Goal: Task Accomplishment & Management: Manage account settings

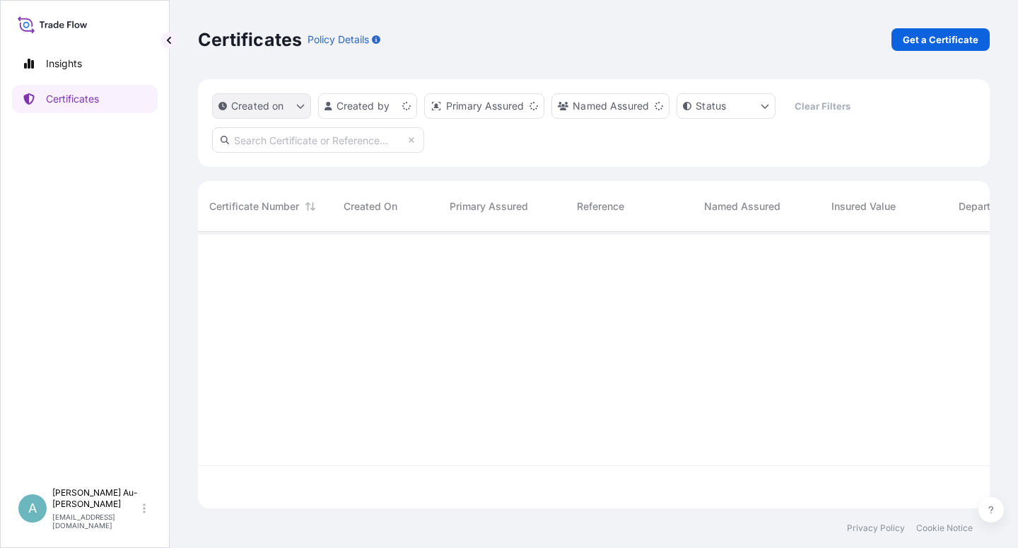
scroll to position [272, 779]
click at [312, 145] on input "text" at bounding box center [318, 139] width 212 height 25
type input "5013214381"
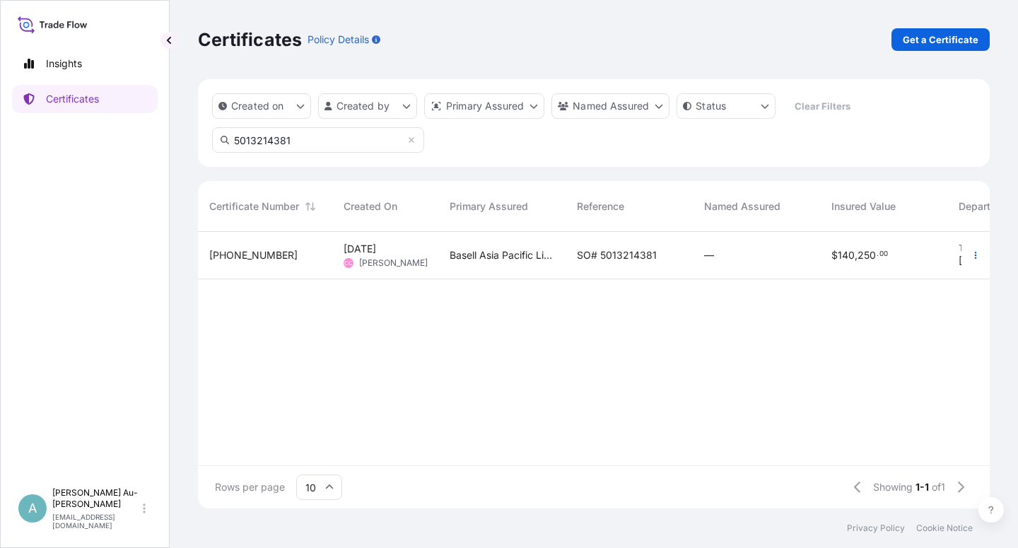
click at [589, 249] on span "SO# 5013214381" at bounding box center [617, 255] width 80 height 14
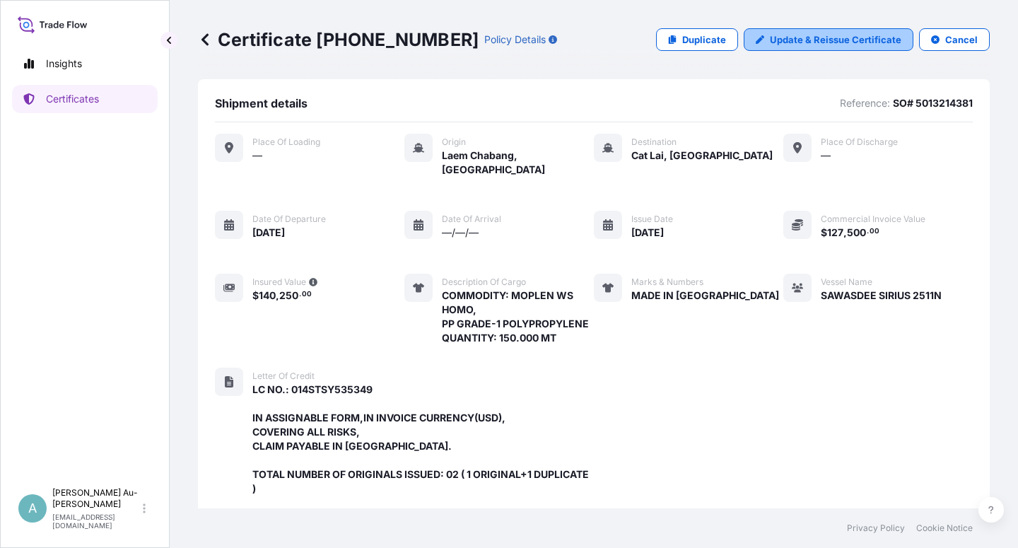
click at [791, 35] on p "Update & Reissue Certificate" at bounding box center [835, 40] width 131 height 14
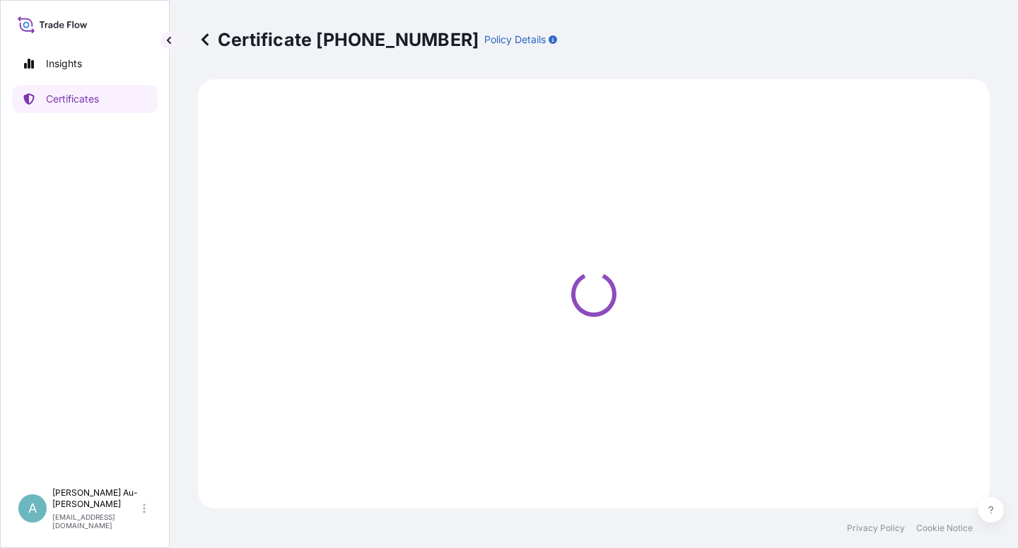
select select "Sea"
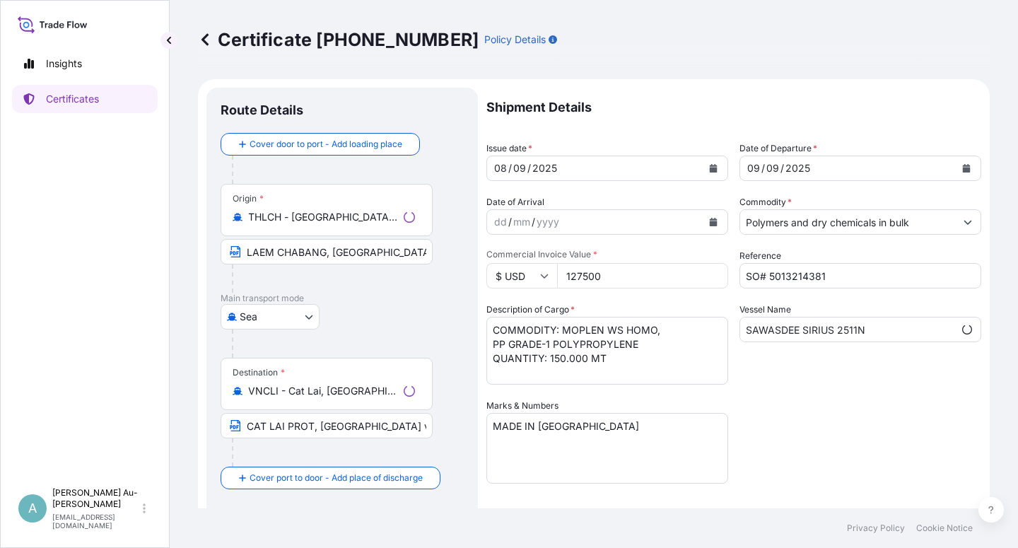
scroll to position [58, 0]
select select "32034"
click at [709, 170] on icon "Calendar" at bounding box center [713, 168] width 8 height 8
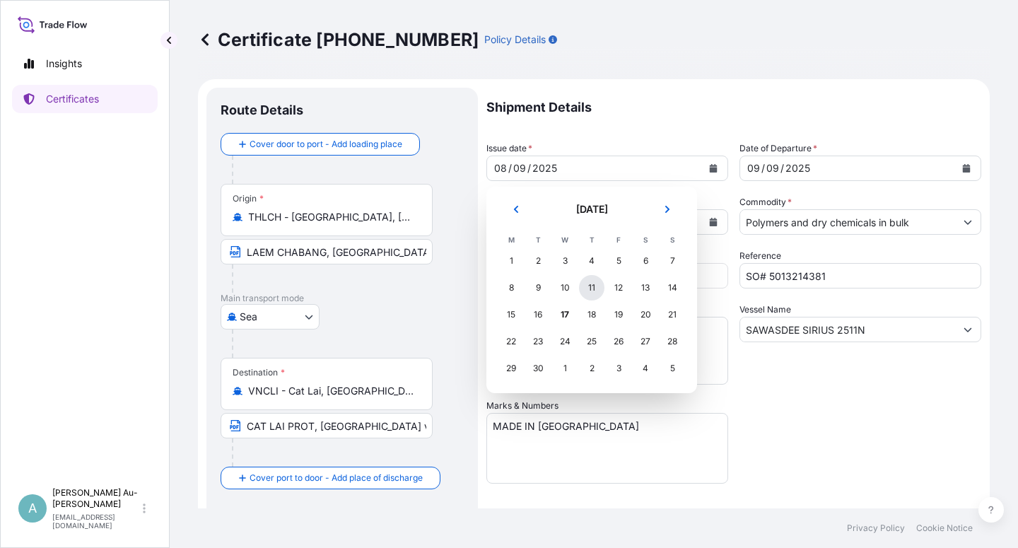
click at [588, 290] on div "11" at bounding box center [591, 287] width 25 height 25
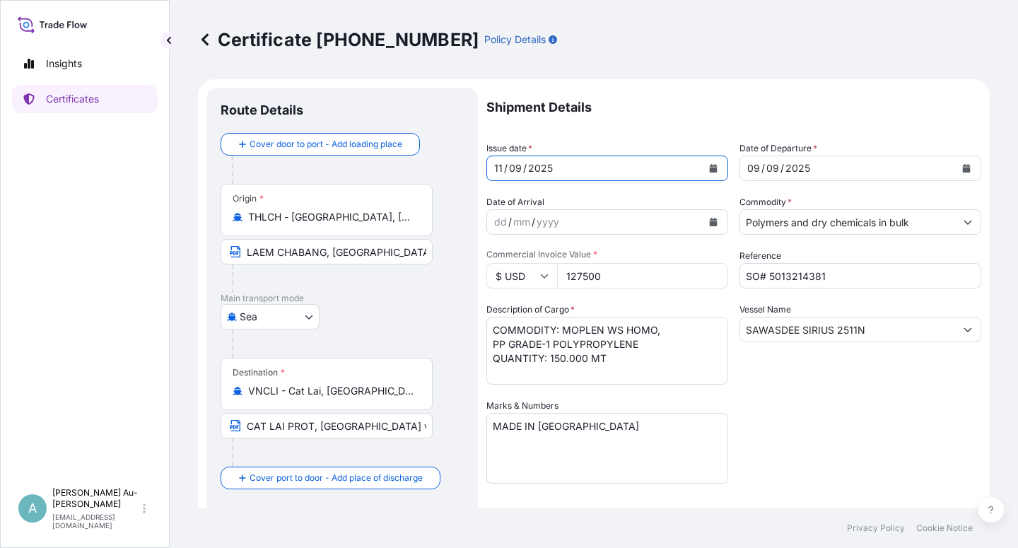
click at [962, 170] on icon "Calendar" at bounding box center [966, 168] width 8 height 8
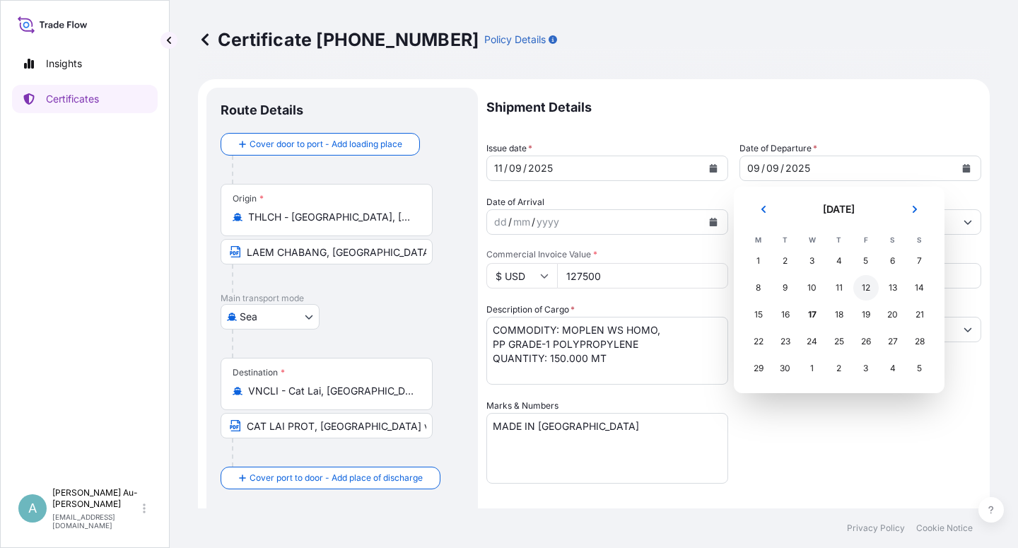
click at [863, 292] on div "12" at bounding box center [865, 287] width 25 height 25
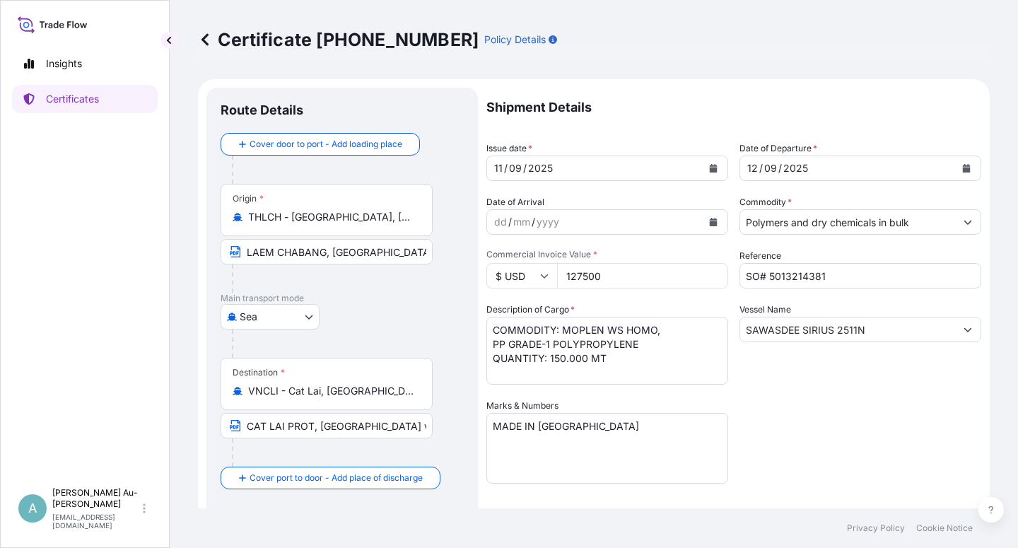
click at [853, 423] on div "Shipment Details Issue date * [DATE] Date of Departure * [DATE] Date of Arrival…" at bounding box center [733, 451] width 495 height 727
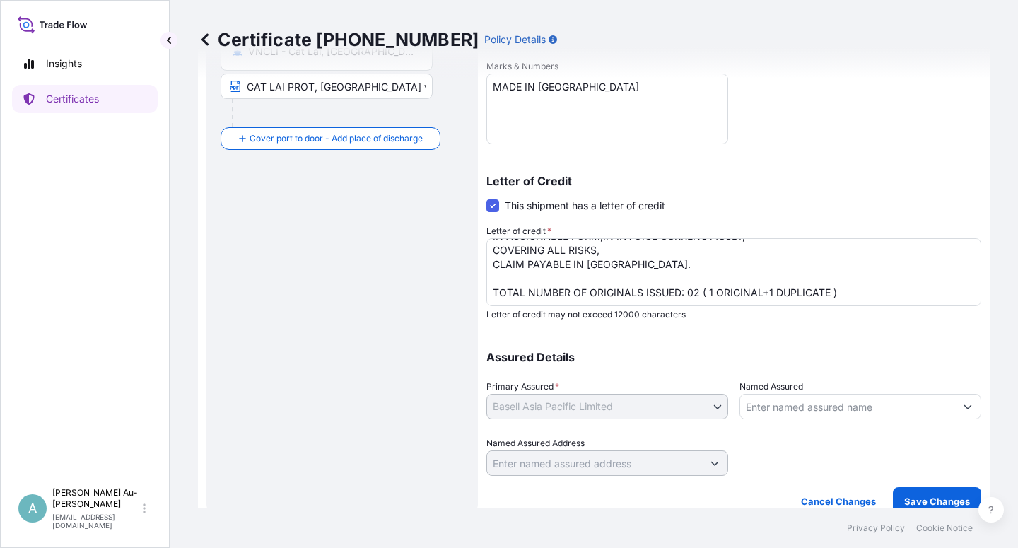
scroll to position [346, 0]
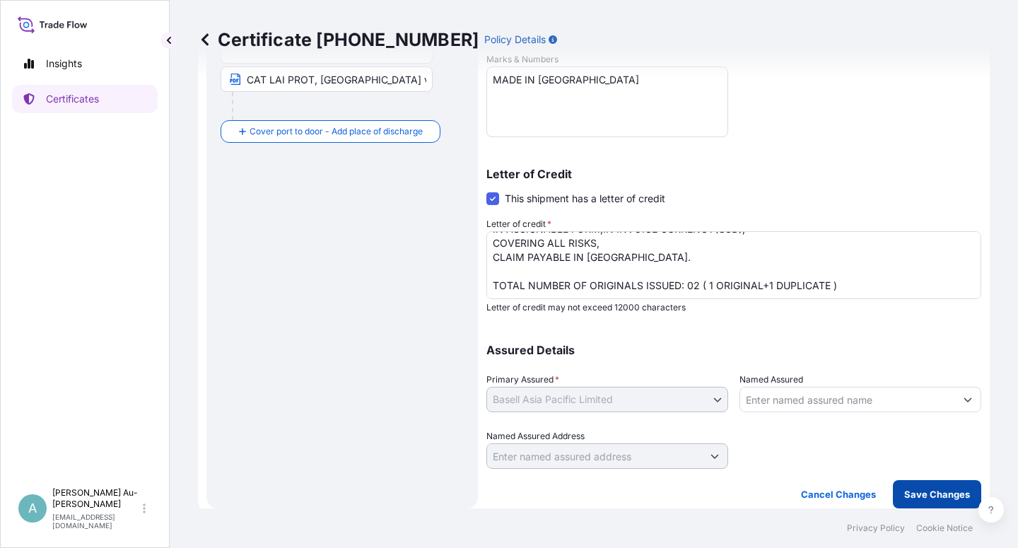
click at [904, 491] on p "Save Changes" at bounding box center [937, 494] width 66 height 14
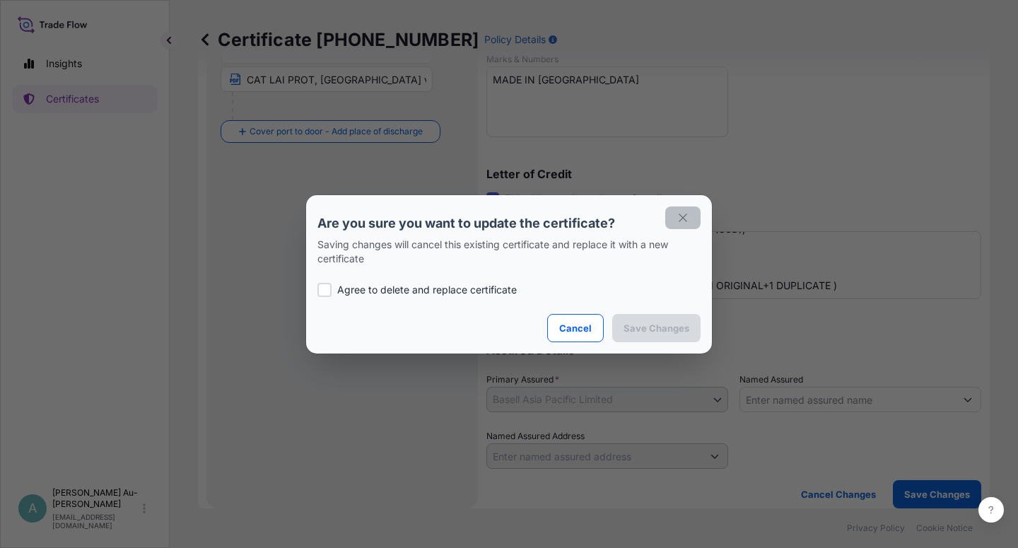
click at [680, 216] on icon "button" at bounding box center [682, 217] width 13 height 13
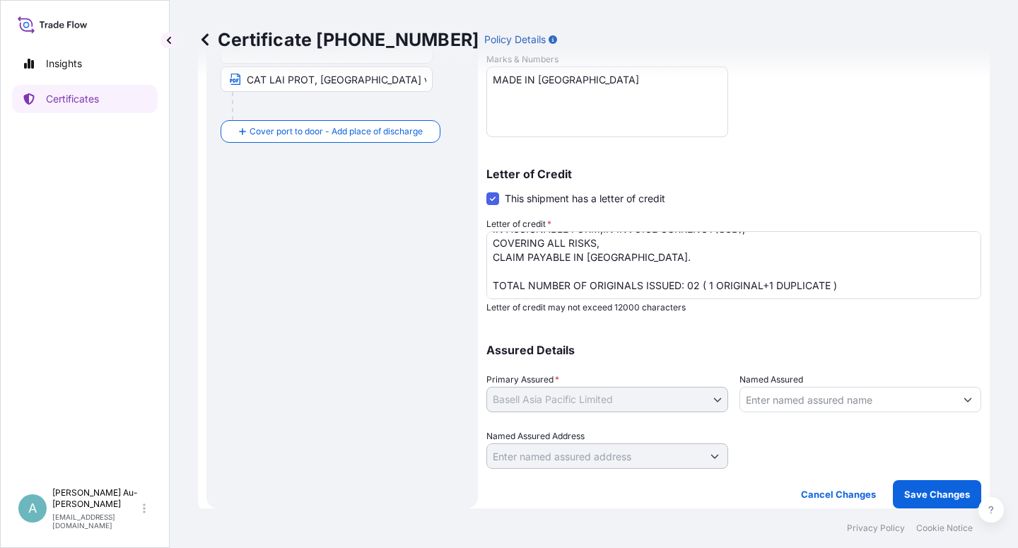
click at [246, 78] on div "Certificate [PHONE_NUMBER] Policy Details" at bounding box center [593, 39] width 791 height 79
drag, startPoint x: 244, startPoint y: 84, endPoint x: 447, endPoint y: 88, distance: 203.5
click at [447, 88] on div "Destination * VNCLI - Cat Lai, [GEOGRAPHIC_DATA] CAT LAI PROT, [GEOGRAPHIC_DATA…" at bounding box center [341, 65] width 243 height 109
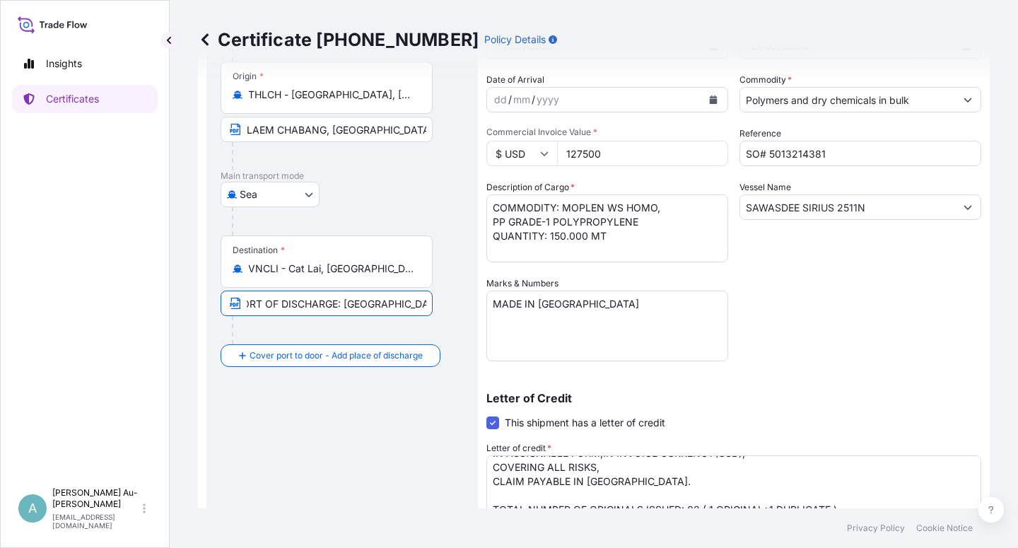
scroll to position [92, 0]
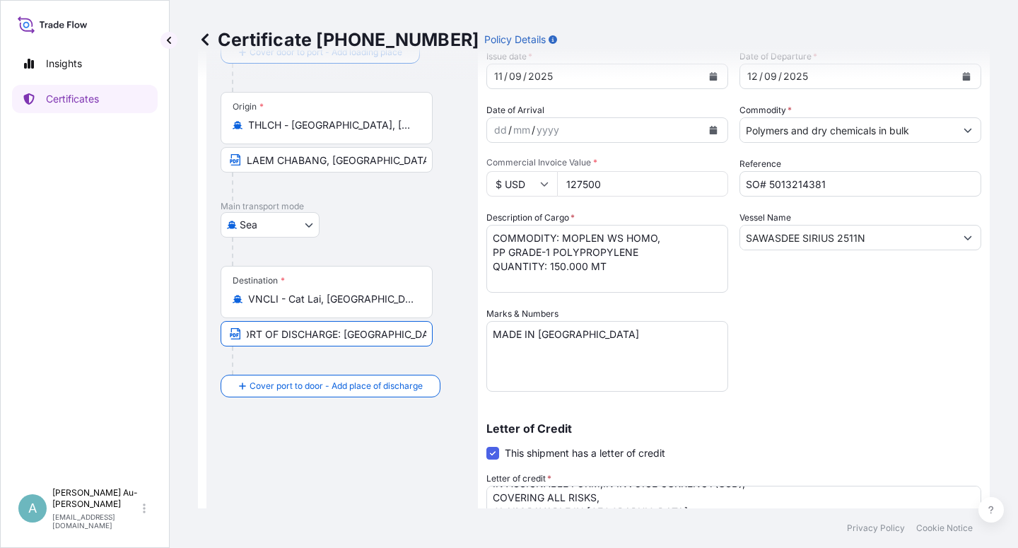
type input "[GEOGRAPHIC_DATA]"
paste input "[GEOGRAPHIC_DATA], [GEOGRAPHIC_DATA] [GEOGRAPHIC_DATA]: [GEOGRAPHIC_DATA], [GEO…"
type input "[GEOGRAPHIC_DATA], [GEOGRAPHIC_DATA] [GEOGRAPHIC_DATA]: [GEOGRAPHIC_DATA], [GEO…"
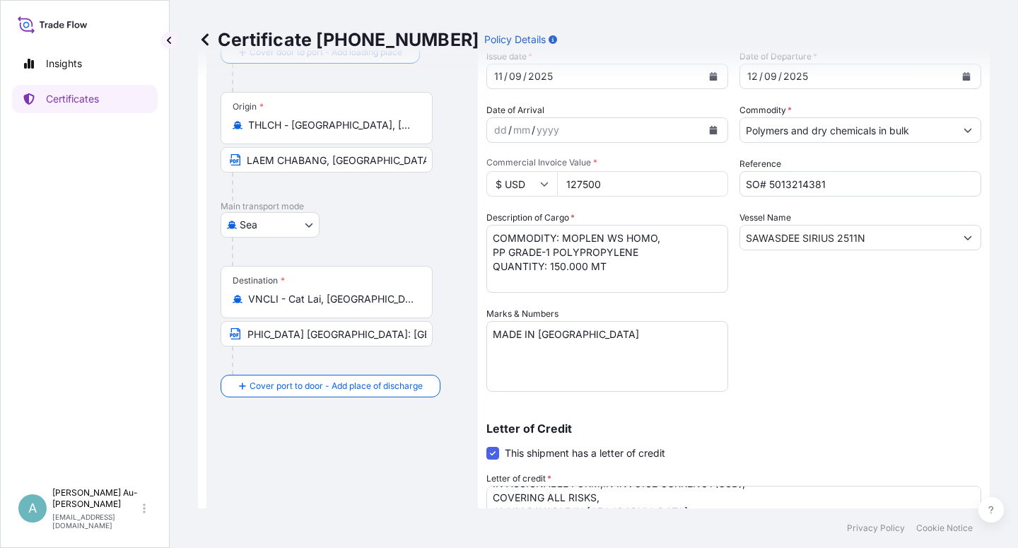
click at [838, 348] on div "Shipment Details Issue date * [DATE] Date of Departure * [DATE] Date of Arrival…" at bounding box center [733, 359] width 495 height 727
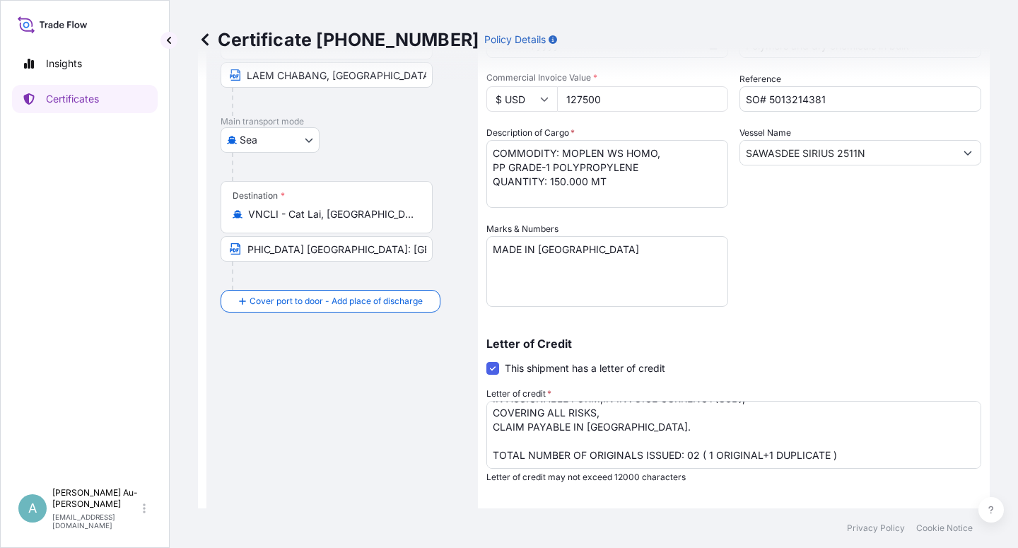
scroll to position [346, 0]
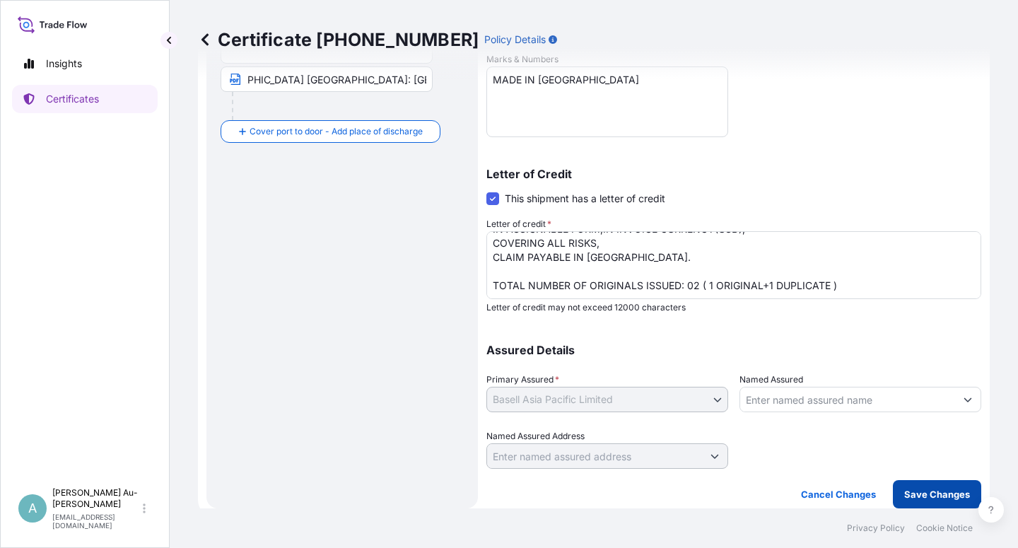
click at [907, 500] on p "Save Changes" at bounding box center [937, 494] width 66 height 14
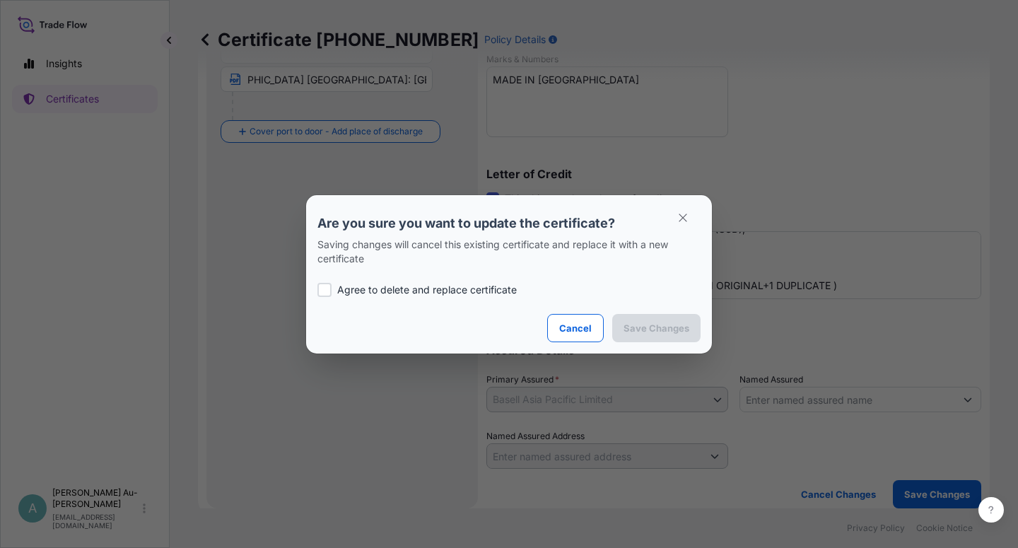
click at [376, 300] on div "Agree to delete and replace certificate" at bounding box center [508, 290] width 383 height 48
click at [377, 294] on p "Agree to delete and replace certificate" at bounding box center [426, 290] width 179 height 14
checkbox input "true"
click at [666, 326] on p "Save Changes" at bounding box center [656, 328] width 66 height 14
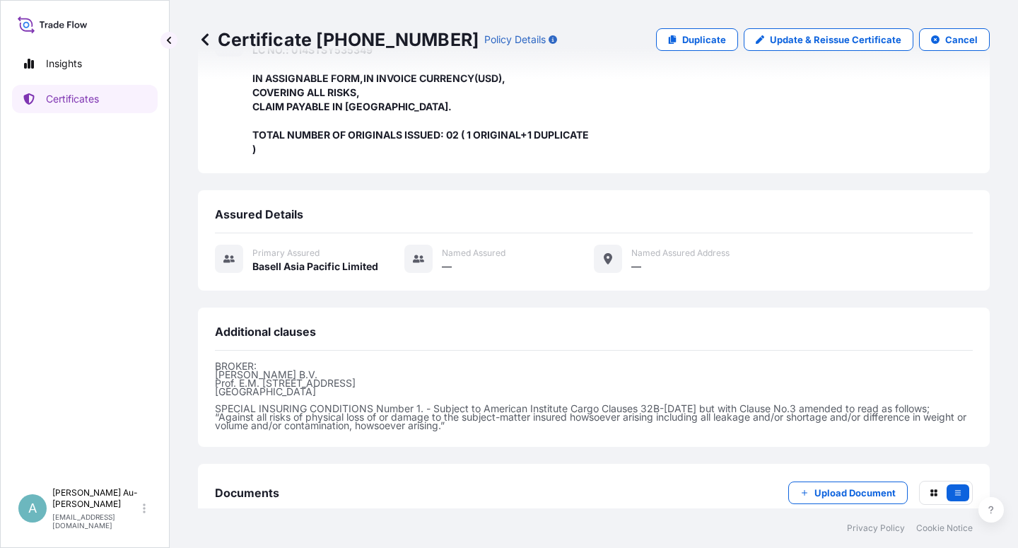
scroll to position [420, 0]
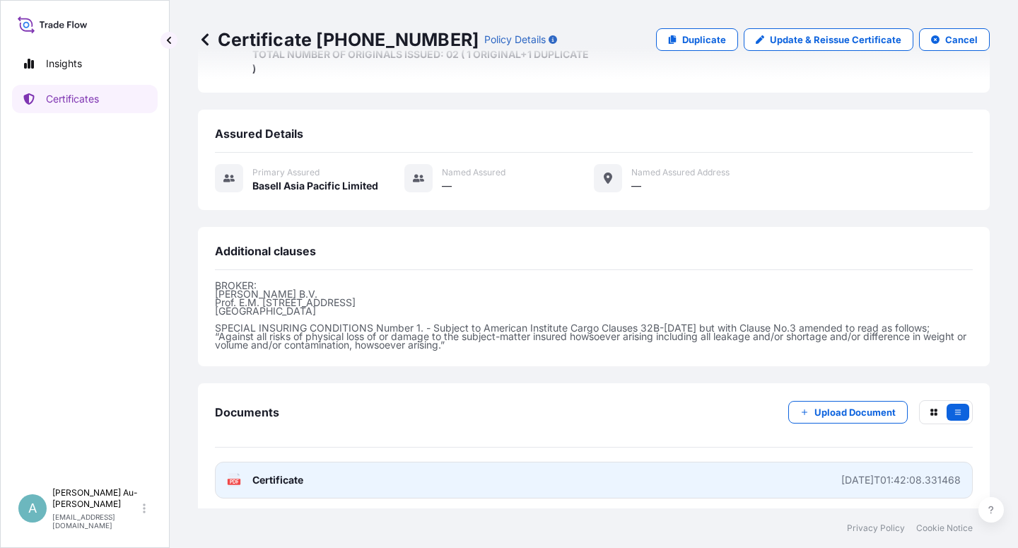
click at [335, 477] on link "PDF Certificate [DATE]T01:42:08.331468" at bounding box center [594, 479] width 758 height 37
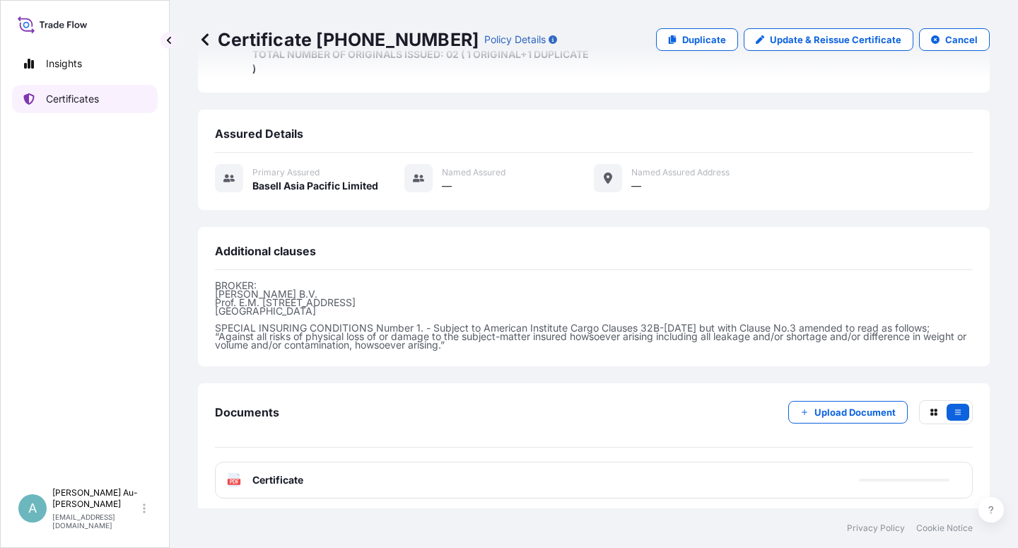
click at [69, 100] on p "Certificates" at bounding box center [72, 99] width 53 height 14
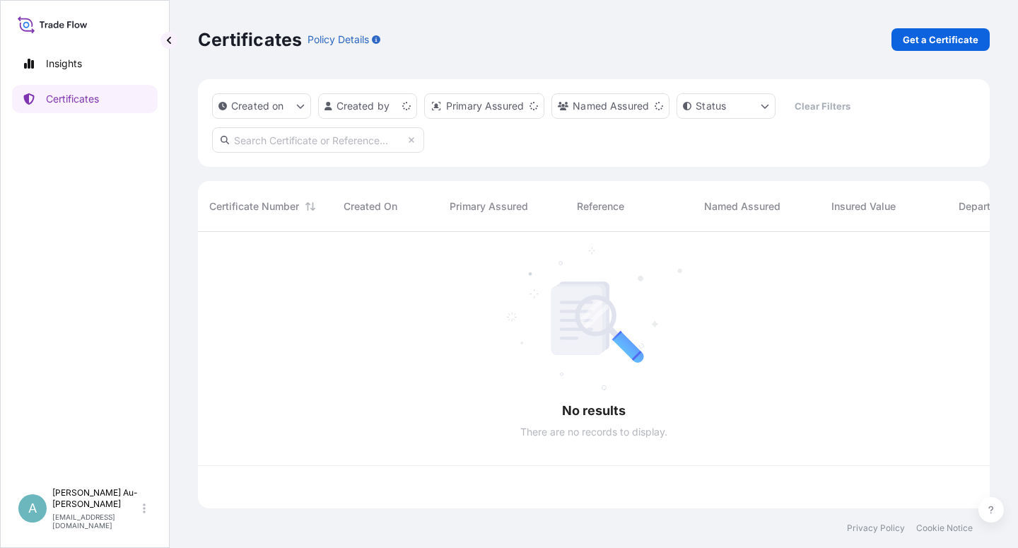
scroll to position [272, 779]
click at [293, 147] on input "text" at bounding box center [318, 139] width 212 height 25
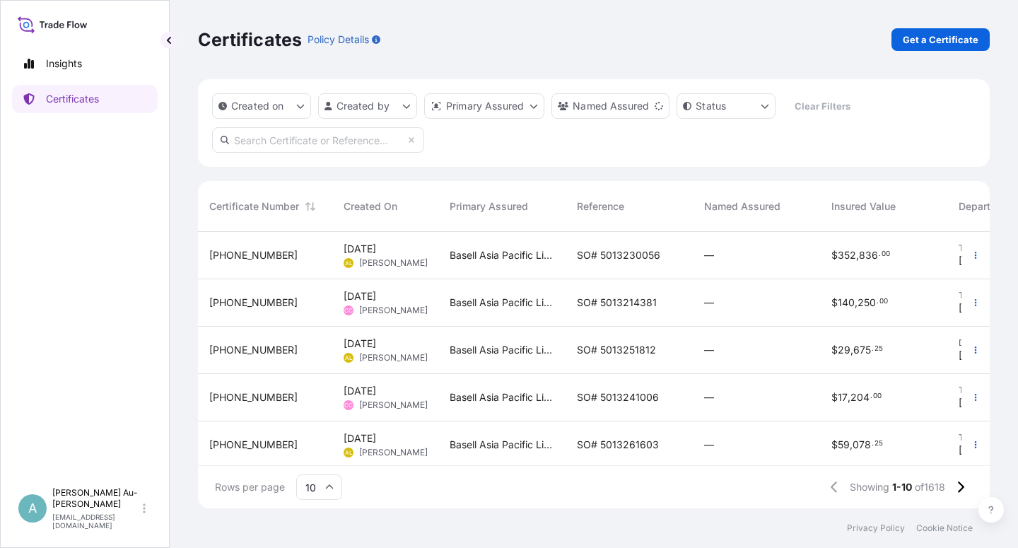
click at [282, 142] on input "text" at bounding box center [318, 139] width 212 height 25
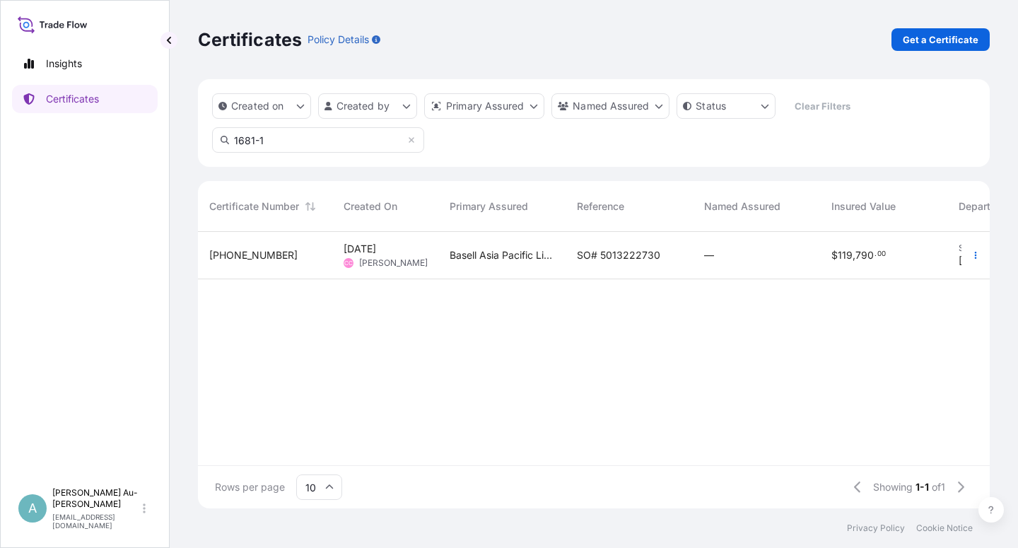
type input "1681-1"
click at [601, 259] on span "SO# 5013222730" at bounding box center [618, 255] width 83 height 14
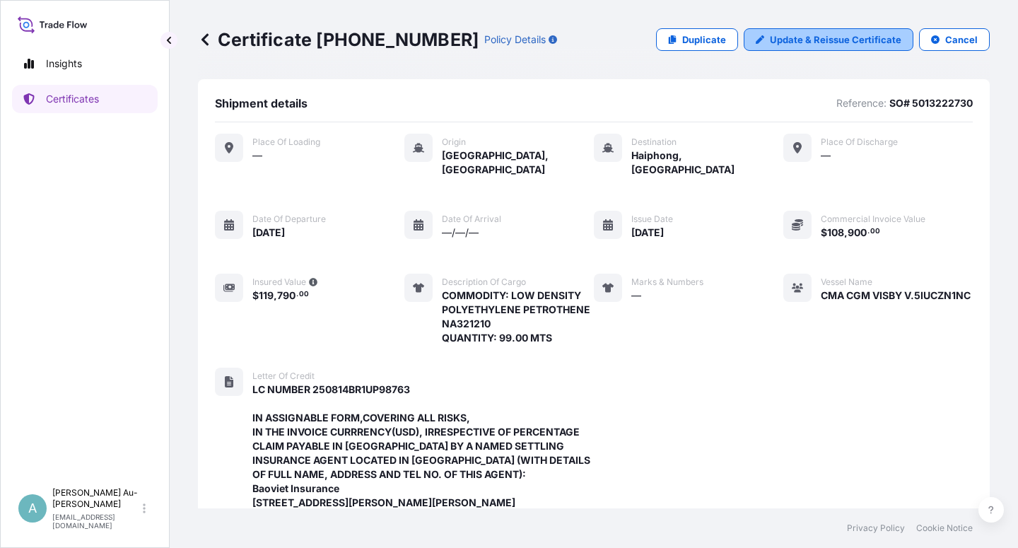
click at [808, 40] on p "Update & Reissue Certificate" at bounding box center [835, 40] width 131 height 14
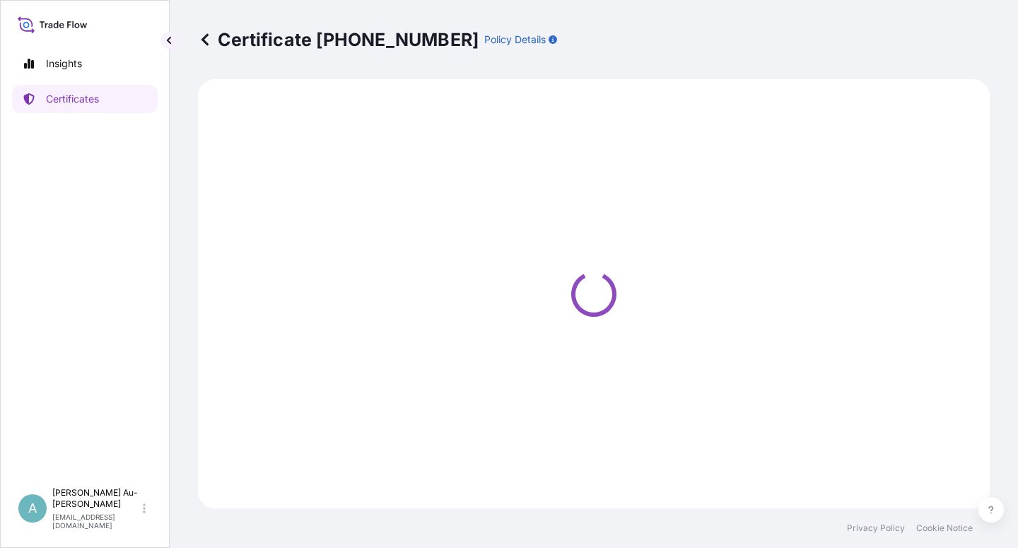
select select "Sea"
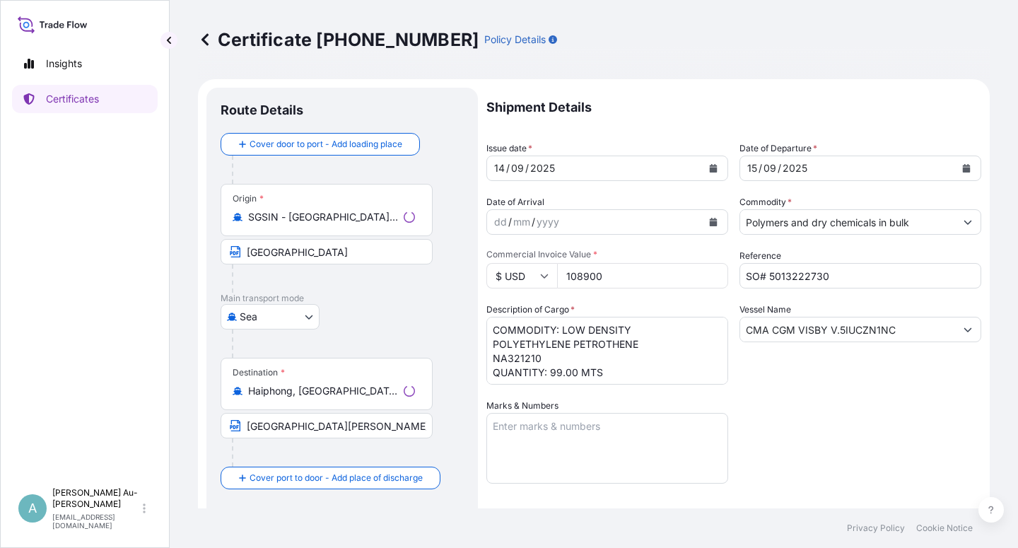
select select "32034"
click at [709, 169] on icon "Calendar" at bounding box center [713, 168] width 8 height 8
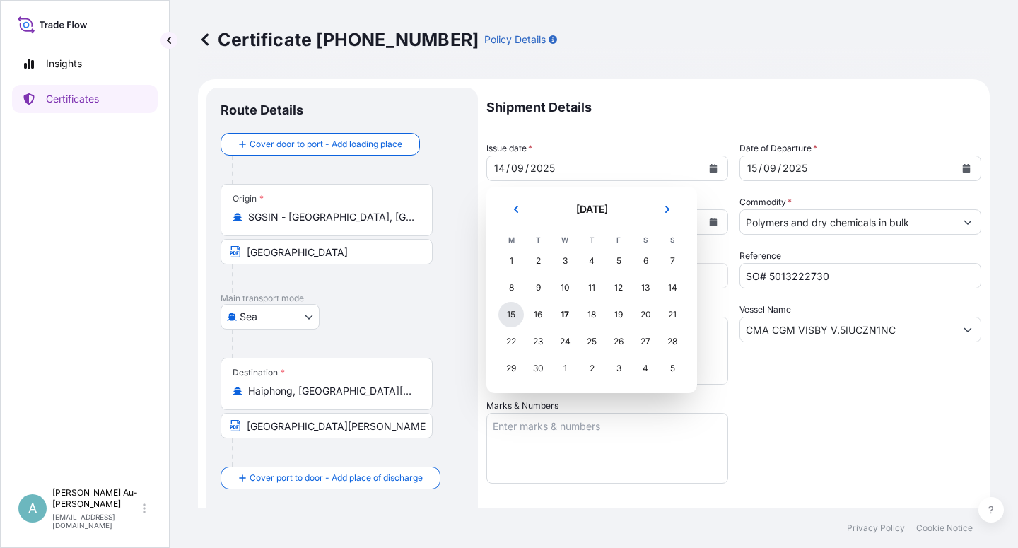
click at [519, 317] on div "15" at bounding box center [510, 314] width 25 height 25
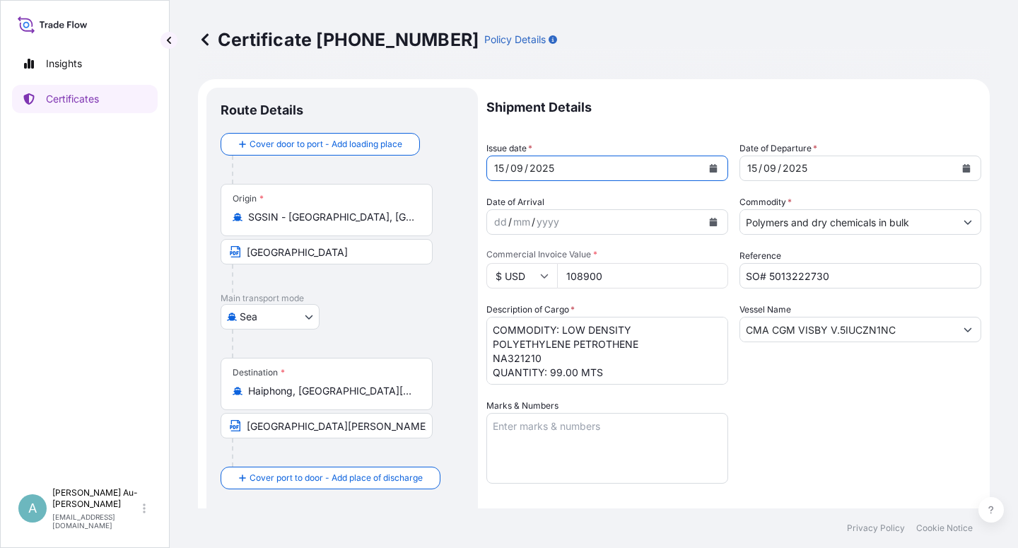
click at [959, 168] on button "Calendar" at bounding box center [966, 168] width 23 height 23
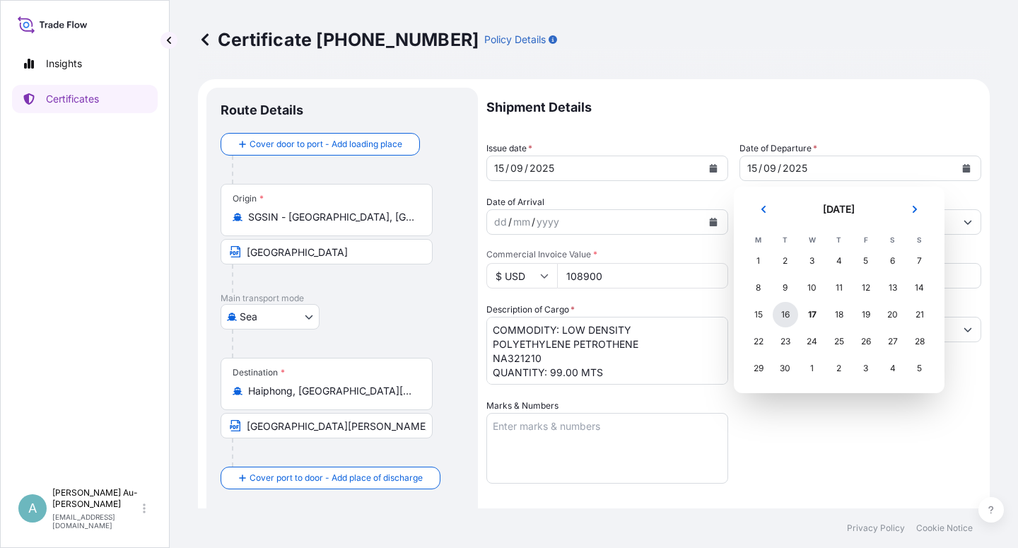
click at [788, 318] on div "16" at bounding box center [784, 314] width 25 height 25
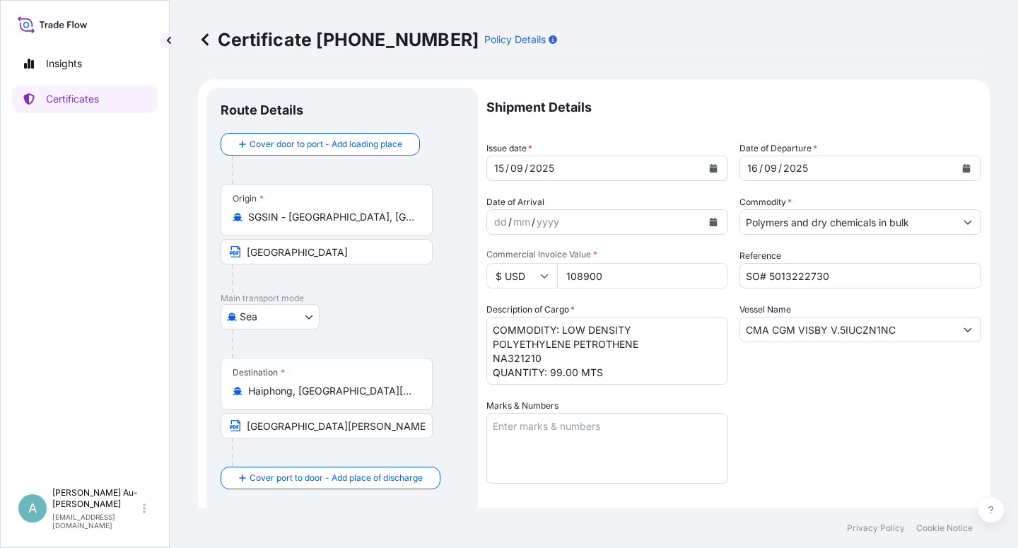
click at [856, 422] on div "Shipment Details Issue date * [DATE] Date of Departure * [DATE] Date of Arrival…" at bounding box center [733, 451] width 495 height 727
click at [864, 331] on input "CMA CGM VISBY V.5IUCZN1NC" at bounding box center [847, 329] width 215 height 25
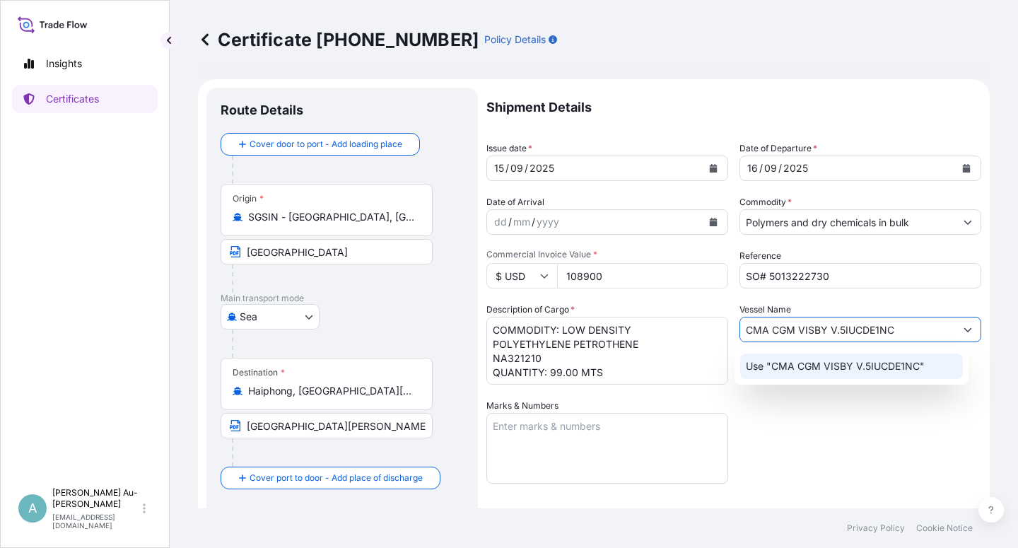
type input "CMA CGM VISBY V.5IUCDE1NC"
click at [893, 452] on div "Shipment Details Issue date * [DATE] Date of Departure * [DATE] Date of Arrival…" at bounding box center [733, 451] width 495 height 727
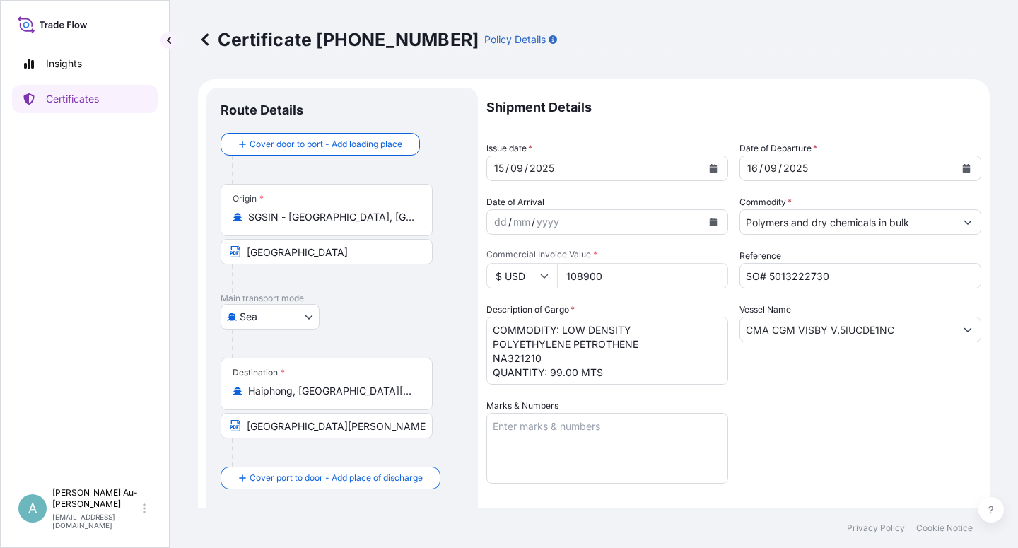
click at [850, 420] on div "Shipment Details Issue date * [DATE] Date of Departure * [DATE] Date of Arrival…" at bounding box center [733, 451] width 495 height 727
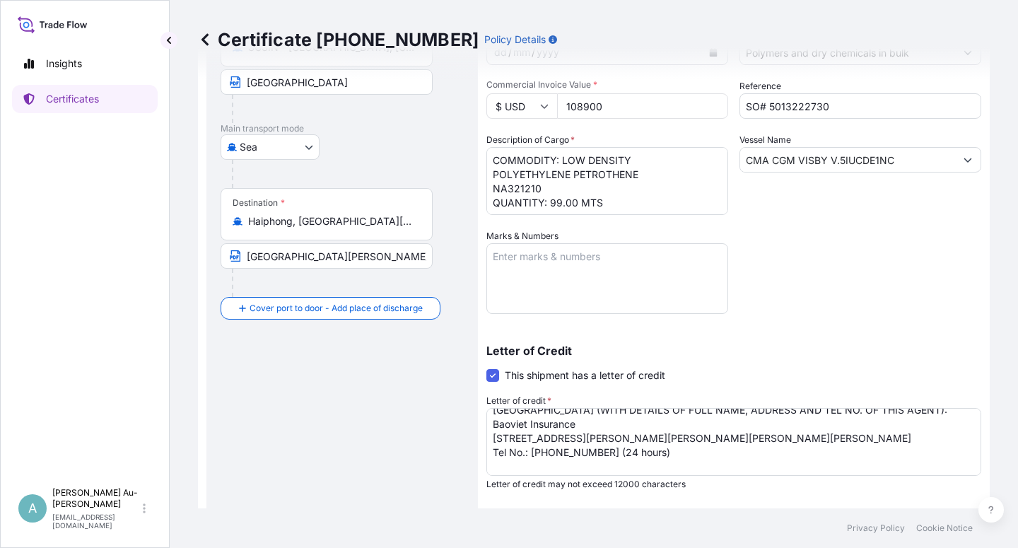
scroll to position [54, 0]
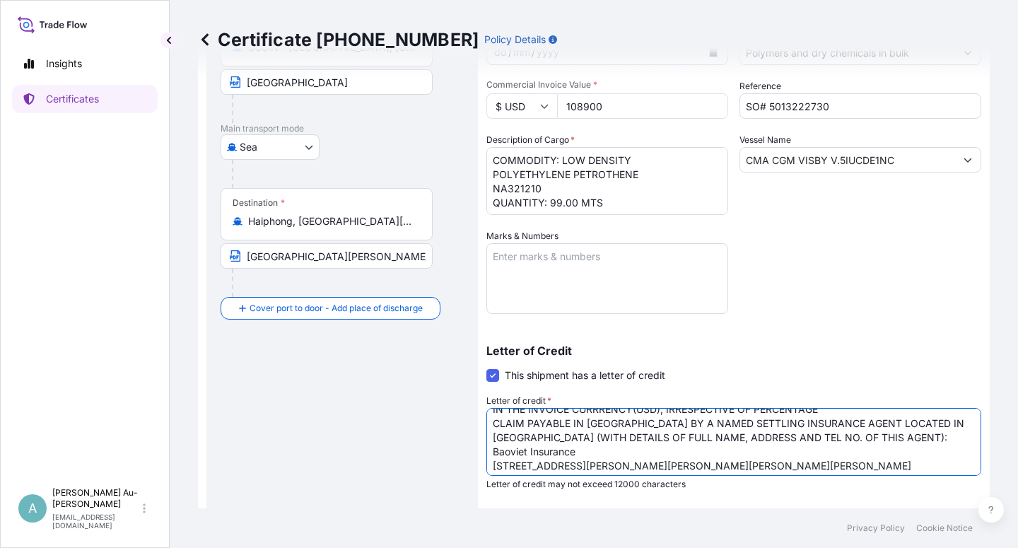
drag, startPoint x: 743, startPoint y: 424, endPoint x: 734, endPoint y: 437, distance: 16.1
click at [743, 425] on textarea "LC NUMBER 250814BR1UP98763 IN ASSIGNABLE FORM,COVERING ALL RISKS, IN THE INVOIC…" at bounding box center [733, 442] width 495 height 68
type textarea "LC NUMBER 250814BR1UP98763 IN ASSIGNABLE FORM,COVERING ALL RISKS, IN THE INVOIC…"
click at [881, 358] on div "Letter of Credit This shipment has a letter of credit Letter of credit * LC NUM…" at bounding box center [733, 417] width 495 height 145
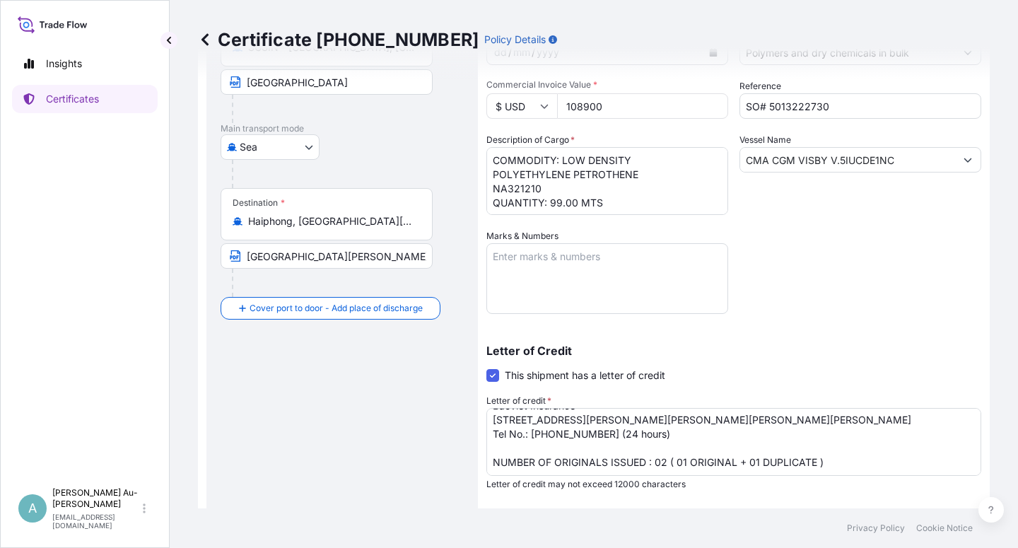
scroll to position [346, 0]
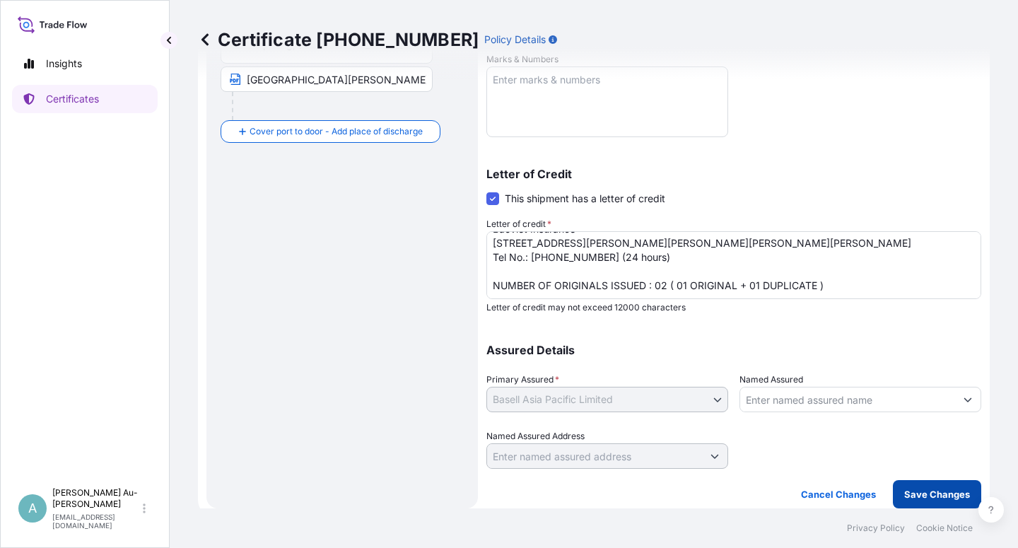
click at [928, 496] on p "Save Changes" at bounding box center [937, 494] width 66 height 14
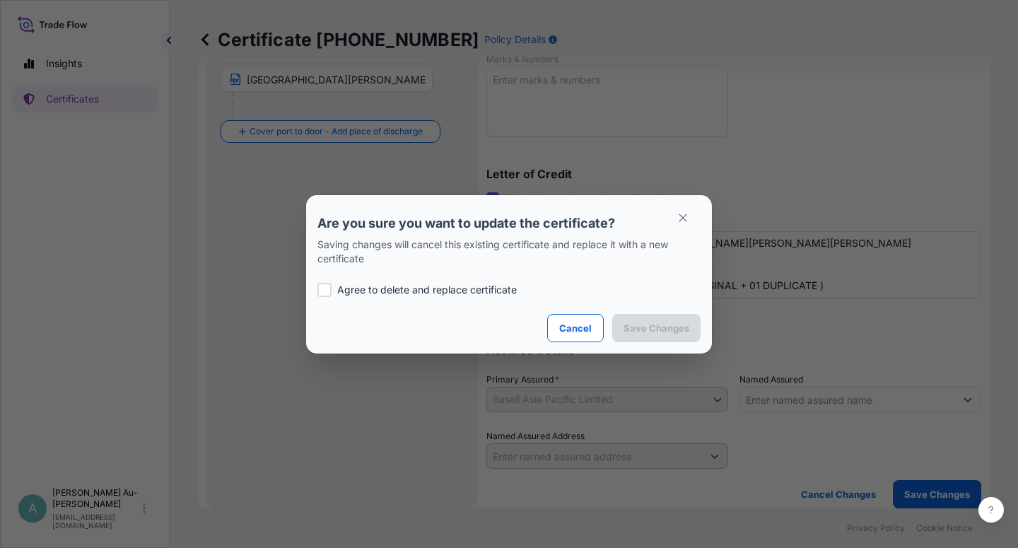
click at [413, 293] on p "Agree to delete and replace certificate" at bounding box center [426, 290] width 179 height 14
checkbox input "true"
click at [647, 323] on p "Save Changes" at bounding box center [656, 328] width 66 height 14
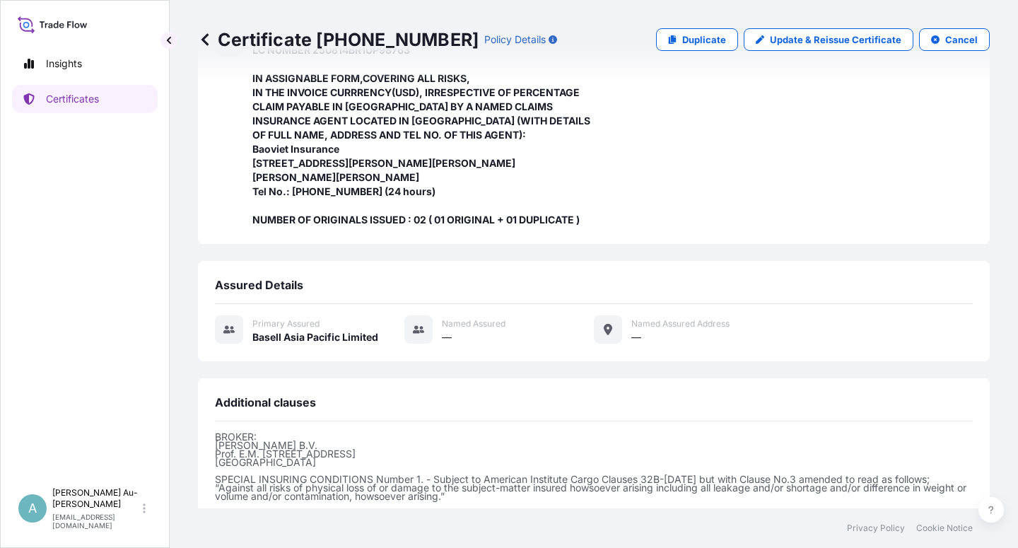
scroll to position [490, 0]
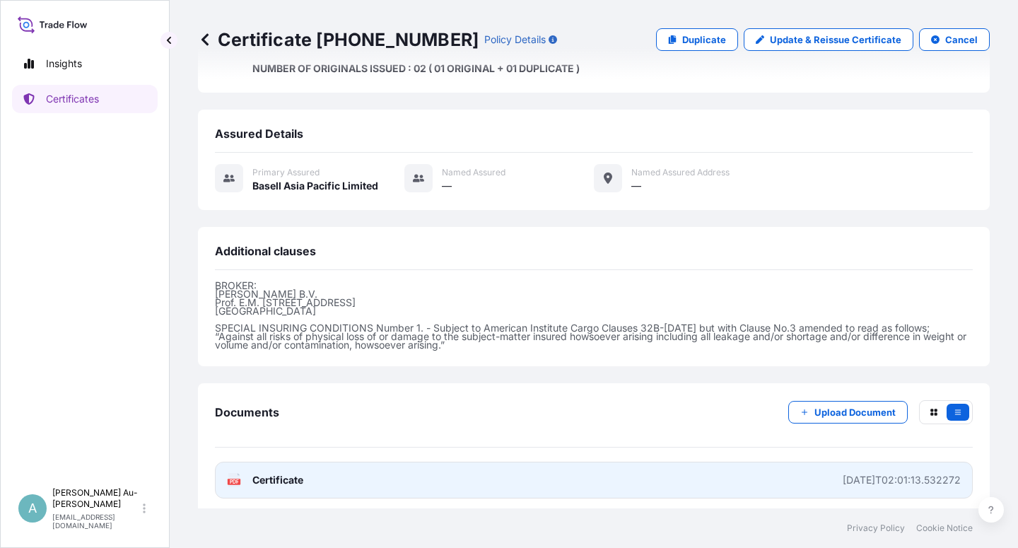
click at [432, 471] on link "PDF Certificate [DATE]T02:01:13.532272" at bounding box center [594, 479] width 758 height 37
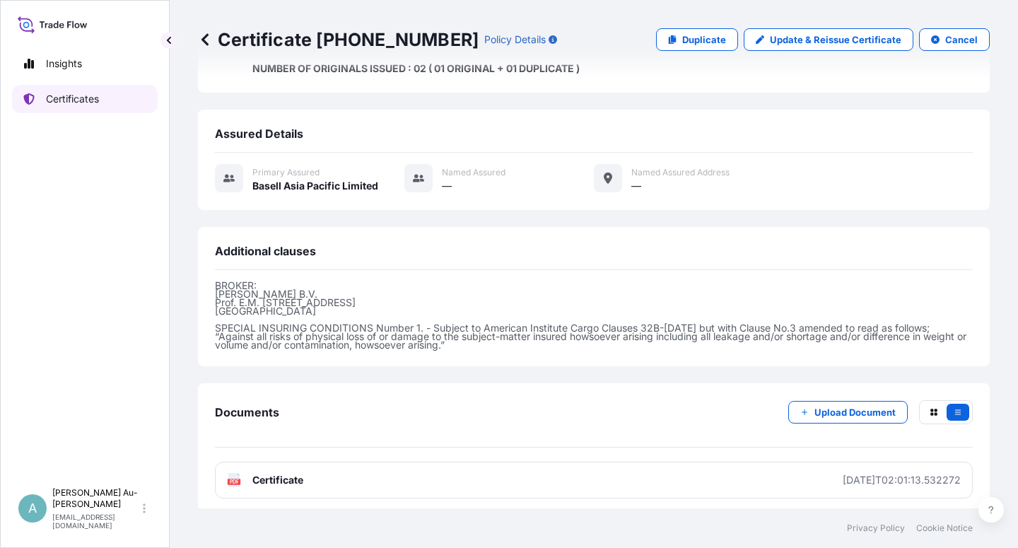
click at [110, 100] on link "Certificates" at bounding box center [85, 99] width 146 height 28
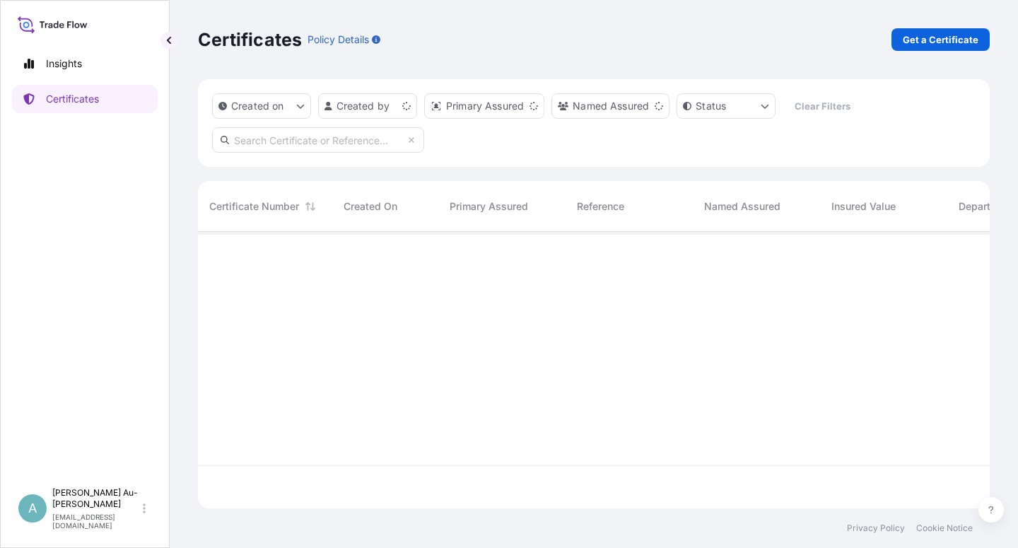
scroll to position [272, 779]
click at [295, 139] on input "text" at bounding box center [318, 139] width 212 height 25
type input "1676-1"
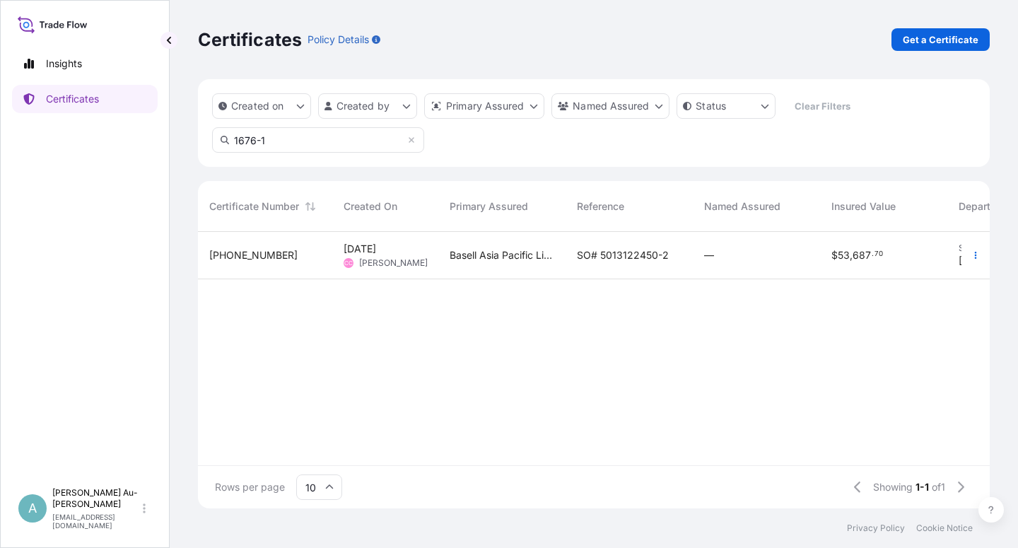
click at [623, 259] on span "SO# 5013122450-2" at bounding box center [623, 255] width 92 height 14
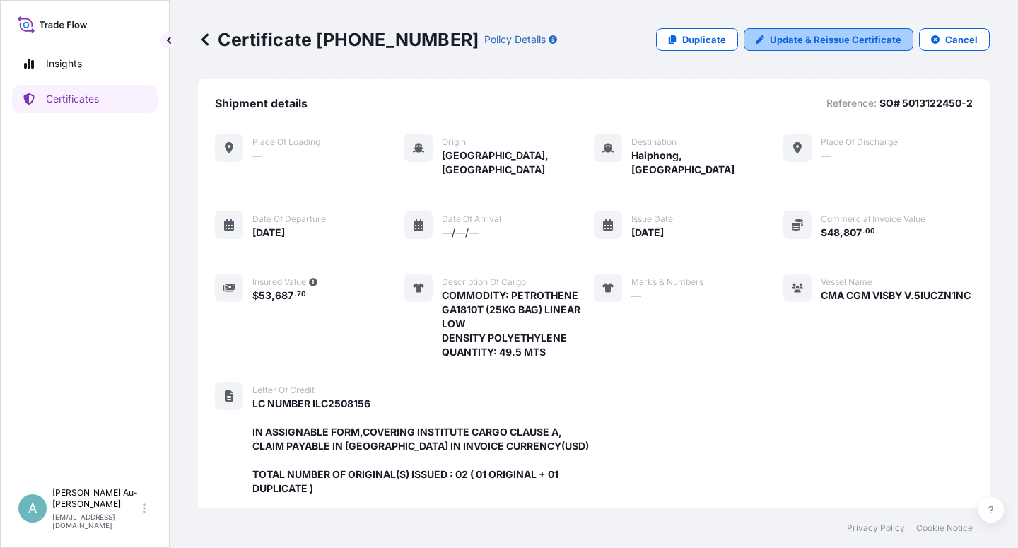
click at [829, 46] on p "Update & Reissue Certificate" at bounding box center [835, 40] width 131 height 14
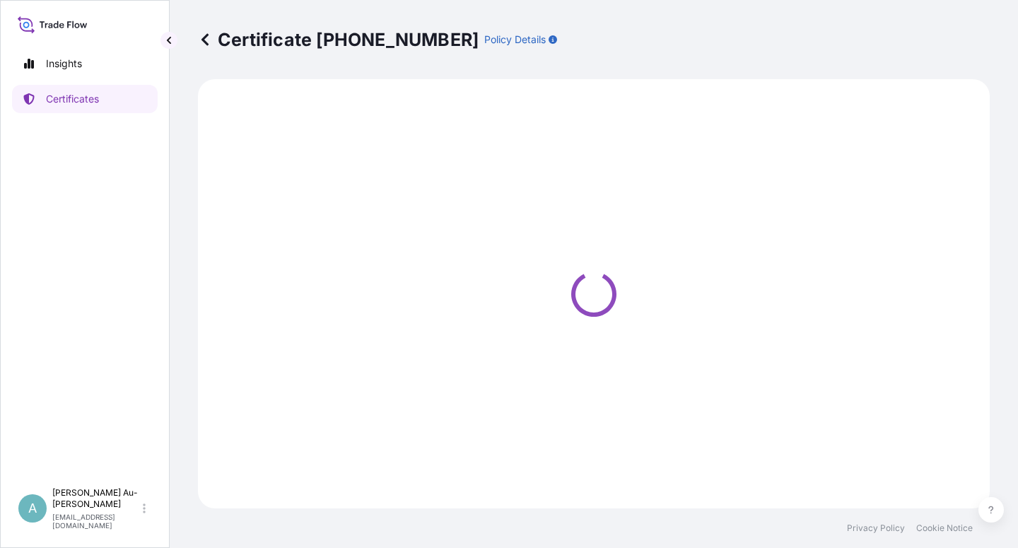
select select "Sea"
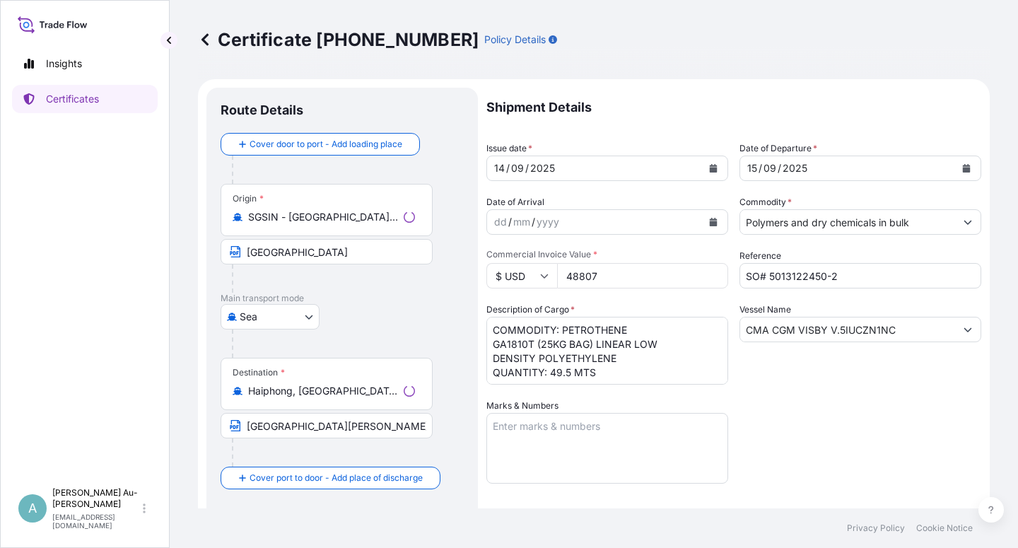
select select "32034"
click at [709, 170] on icon "Calendar" at bounding box center [713, 168] width 8 height 8
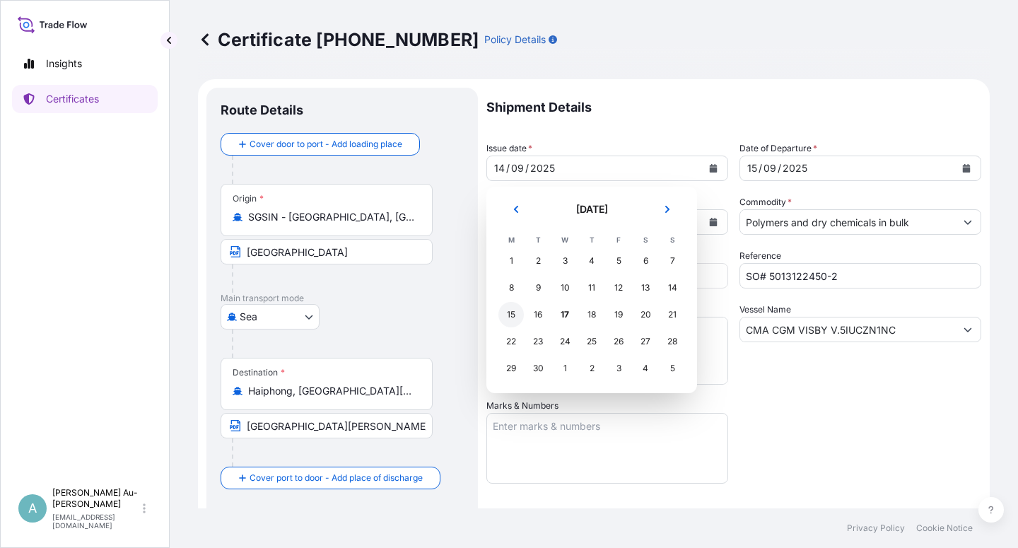
click at [511, 317] on div "15" at bounding box center [510, 314] width 25 height 25
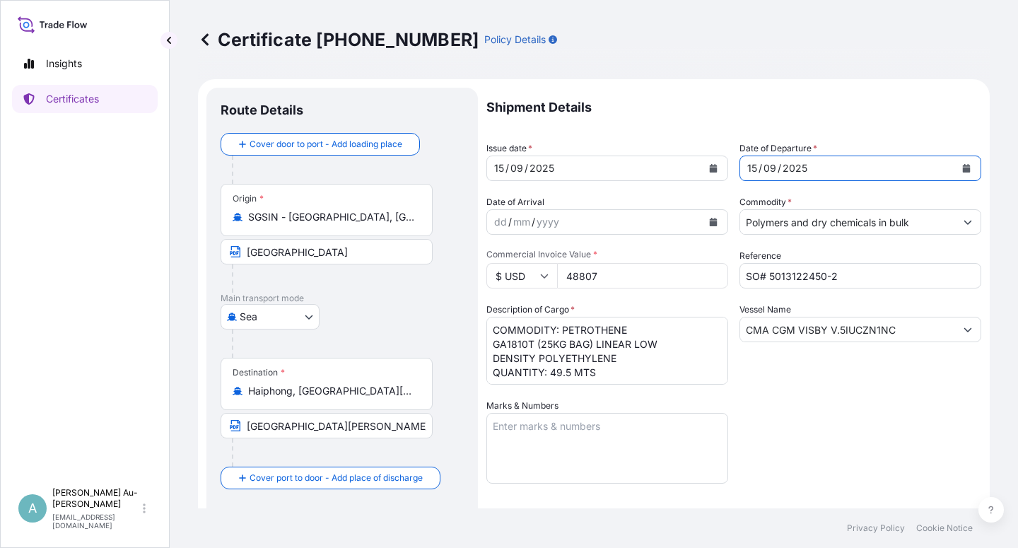
click at [959, 168] on button "Calendar" at bounding box center [966, 168] width 23 height 23
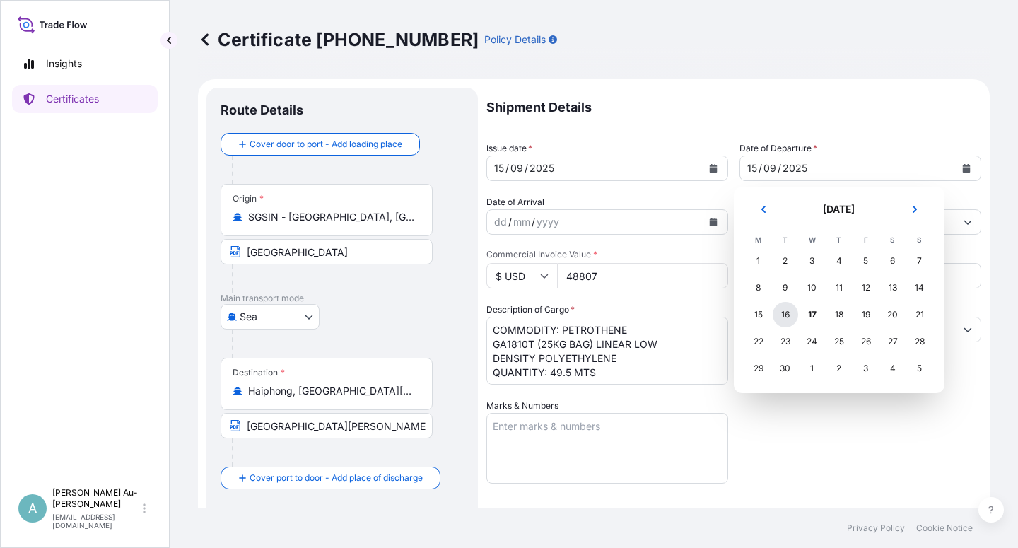
click at [784, 317] on div "16" at bounding box center [784, 314] width 25 height 25
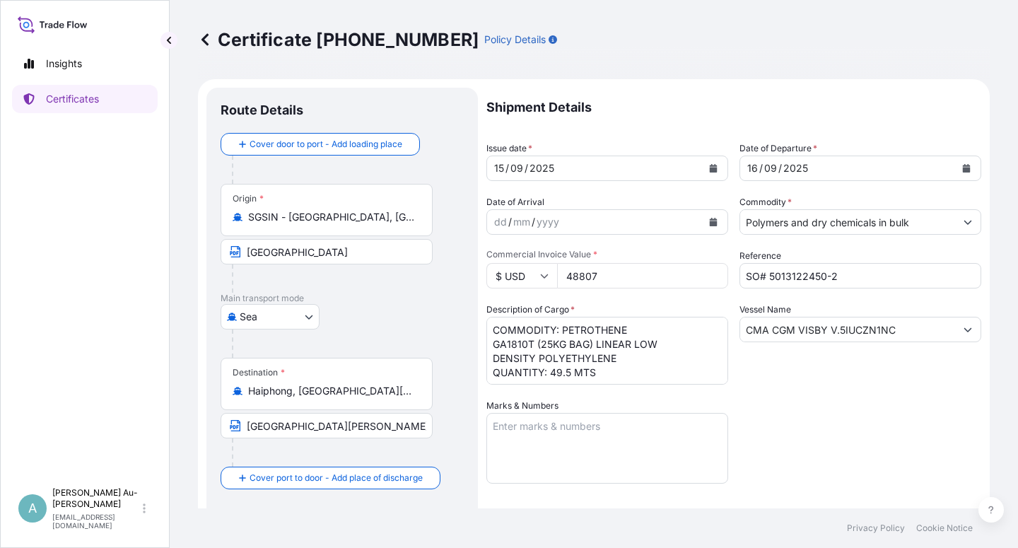
click at [833, 415] on div "Shipment Details Issue date * [DATE] Date of Departure * [DATE] Date of Arrival…" at bounding box center [733, 451] width 495 height 727
click at [866, 334] on input "CMA CGM VISBY V.5IUCZN1NC" at bounding box center [847, 329] width 215 height 25
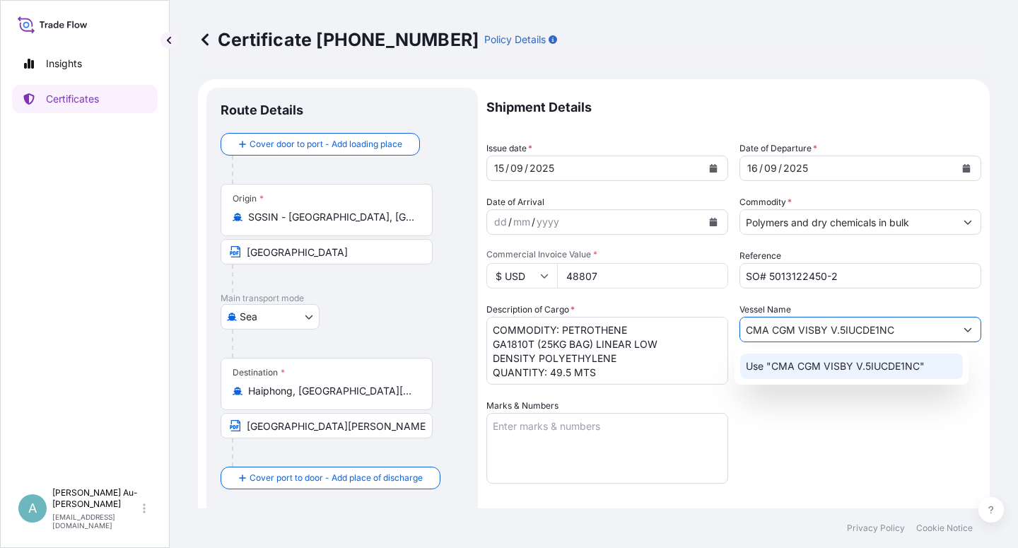
type input "CMA CGM VISBY V.5IUCDE1NC"
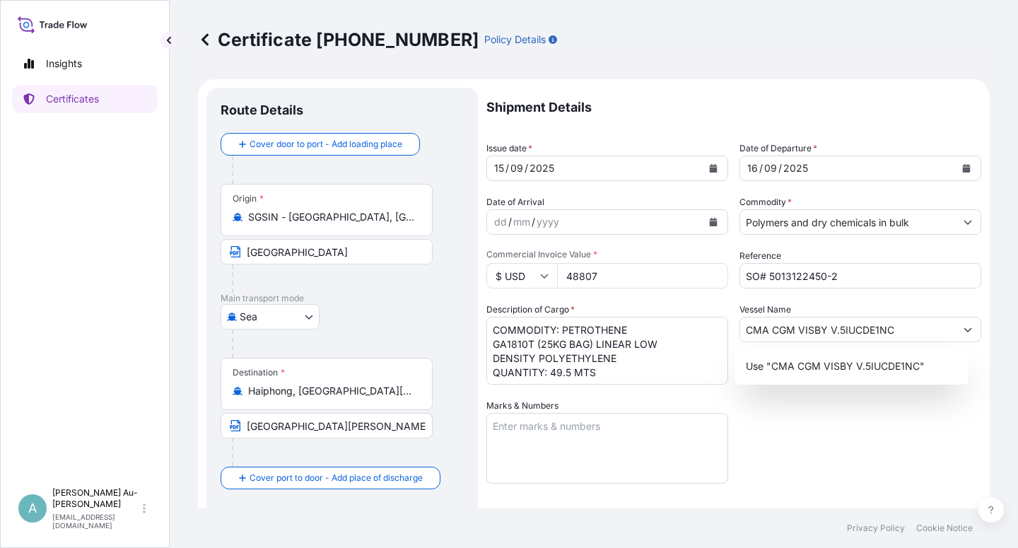
click at [878, 444] on div "Shipment Details Issue date * [DATE] Date of Departure * [DATE] Date of Arrival…" at bounding box center [733, 451] width 495 height 727
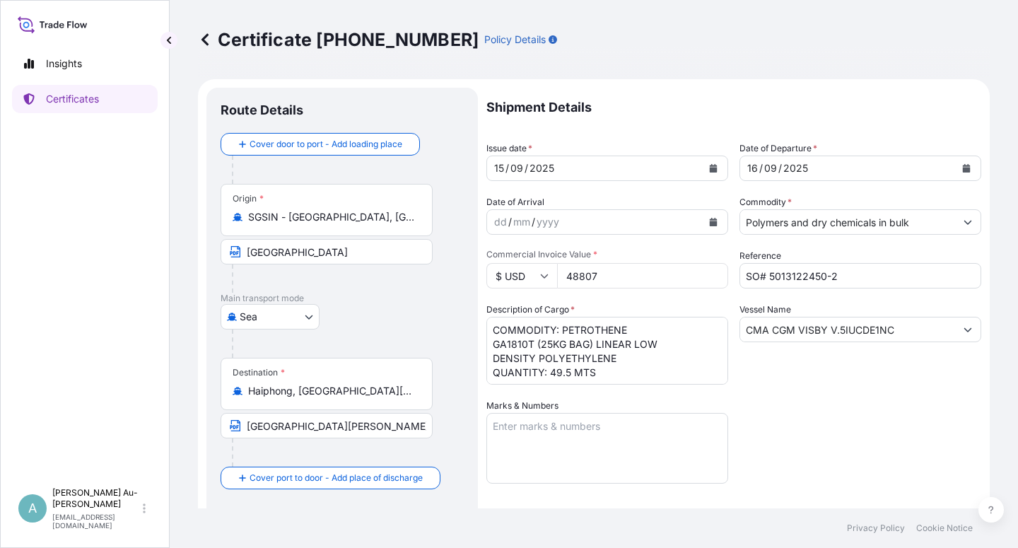
click at [858, 438] on div "Shipment Details Issue date * [DATE] Date of Departure * [DATE] Date of Arrival…" at bounding box center [733, 451] width 495 height 727
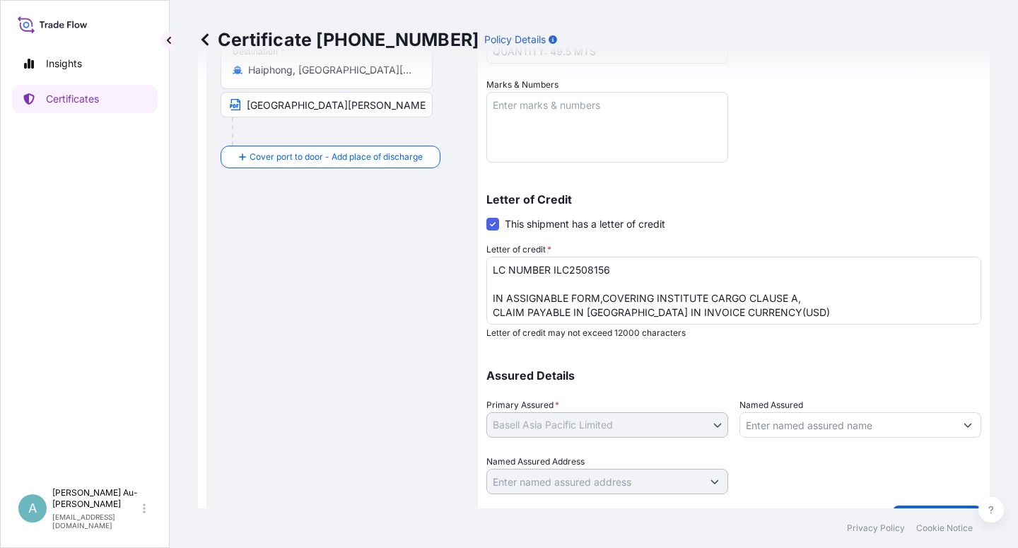
scroll to position [346, 0]
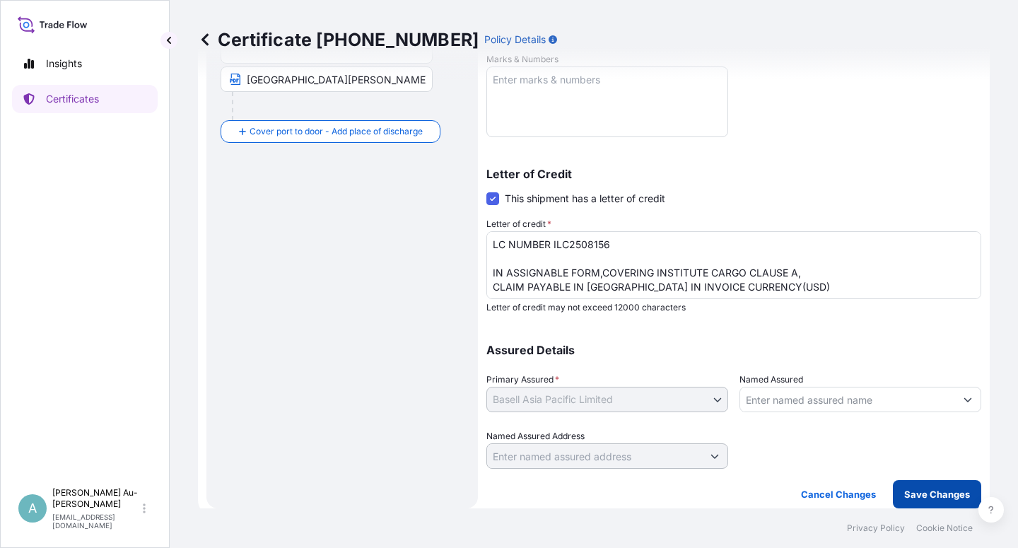
click at [907, 497] on p "Save Changes" at bounding box center [937, 494] width 66 height 14
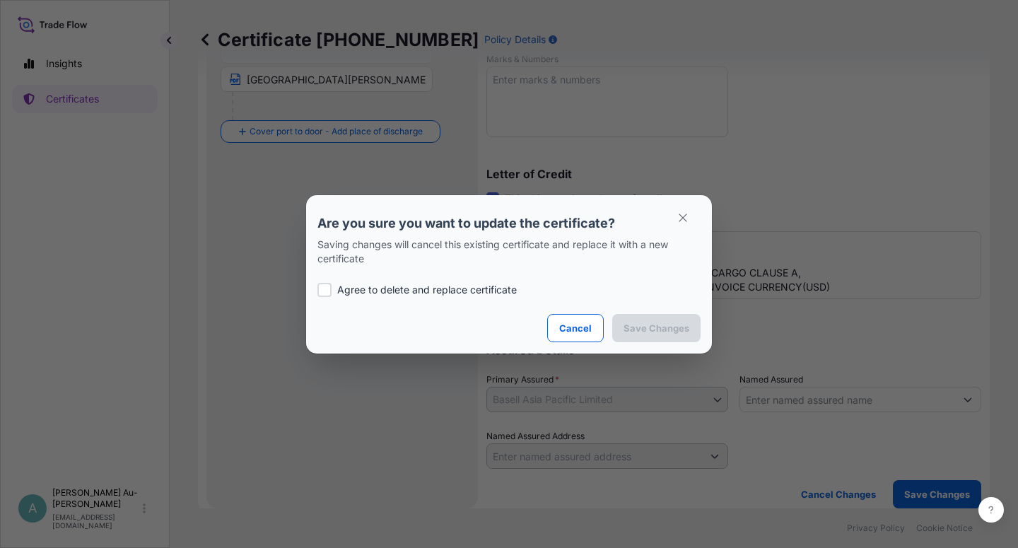
click at [336, 289] on label "Agree to delete and replace certificate" at bounding box center [508, 290] width 383 height 14
checkbox input "true"
click at [650, 327] on p "Save Changes" at bounding box center [656, 328] width 66 height 14
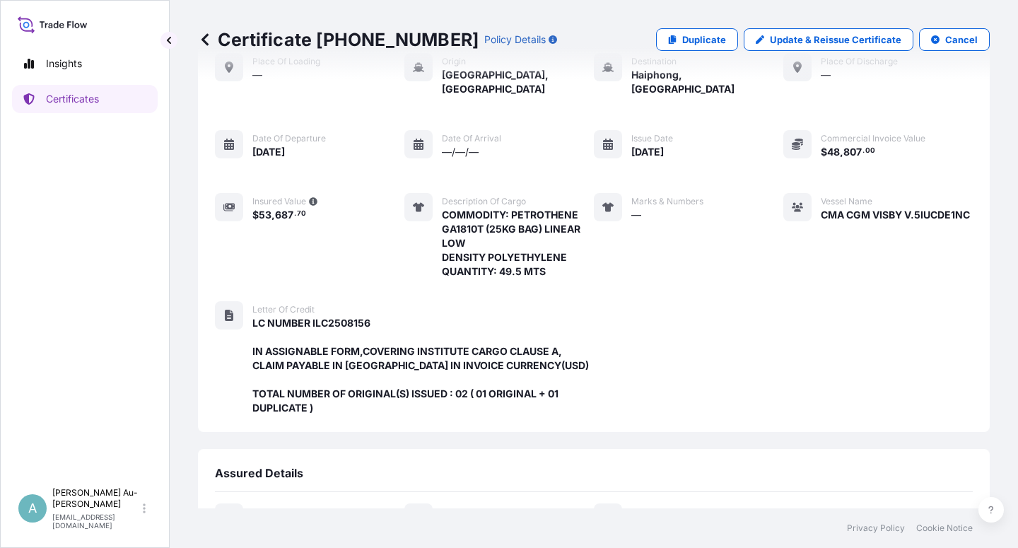
scroll to position [420, 0]
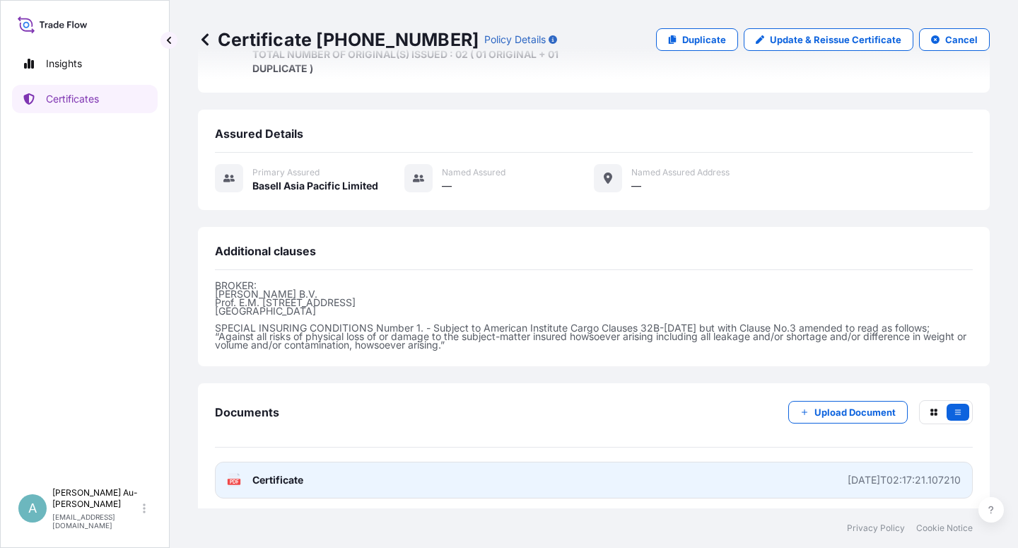
click at [317, 479] on link "PDF Certificate [DATE]T02:17:21.107210" at bounding box center [594, 479] width 758 height 37
